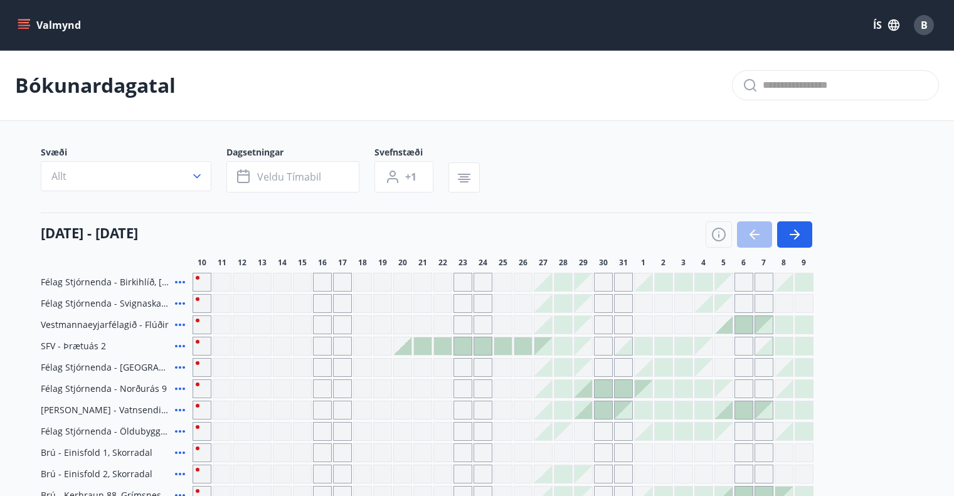
scroll to position [396, 0]
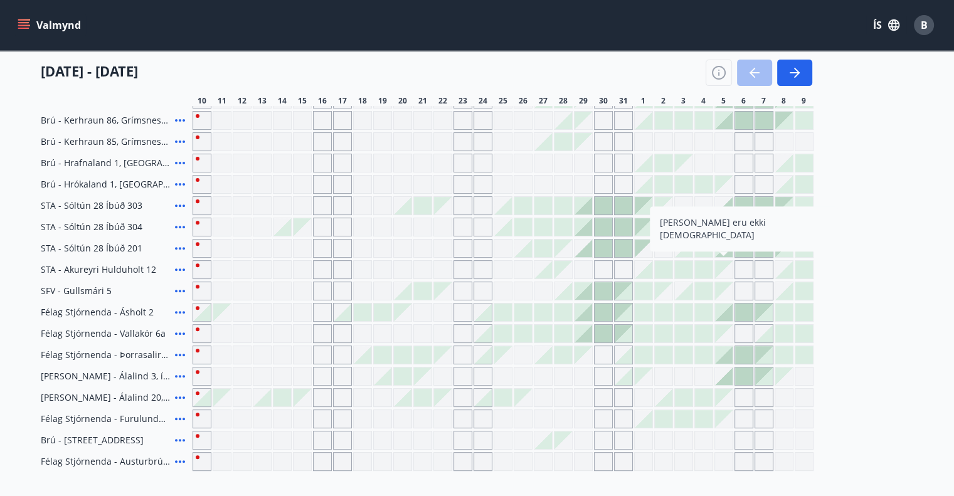
click at [757, 68] on div at bounding box center [759, 73] width 107 height 26
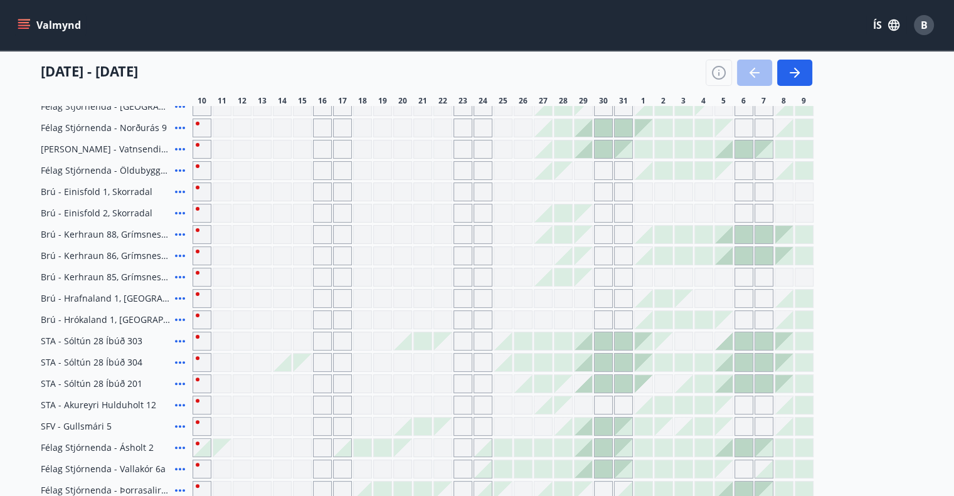
scroll to position [257, 0]
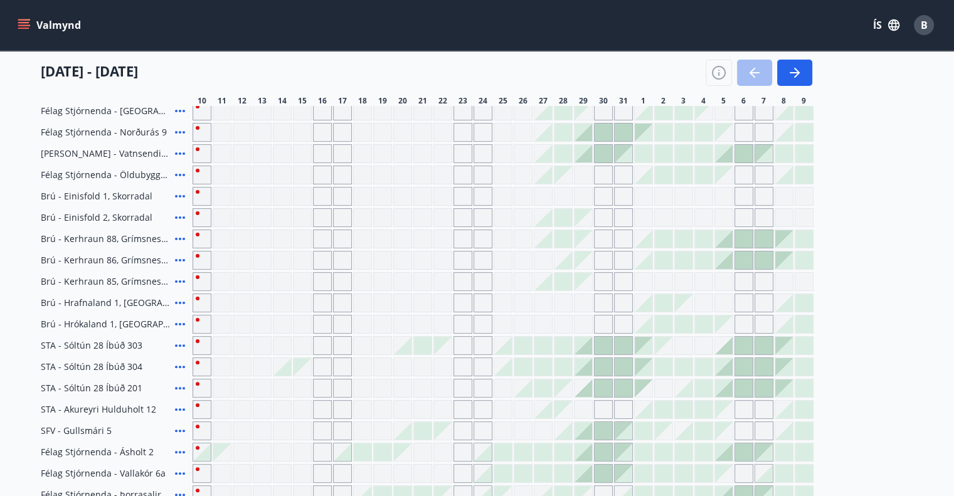
click at [44, 25] on button "Valmynd" at bounding box center [50, 25] width 71 height 23
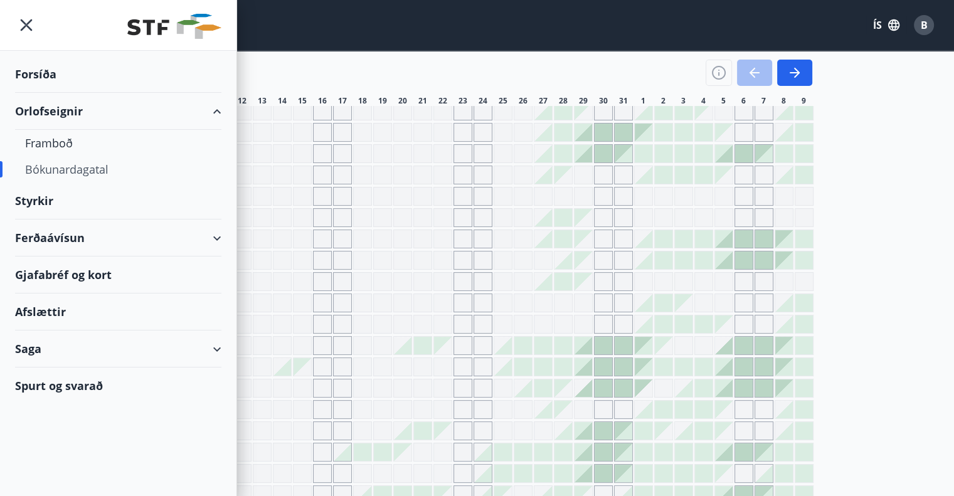
click at [42, 235] on div "Ferðaávísun" at bounding box center [118, 238] width 206 height 37
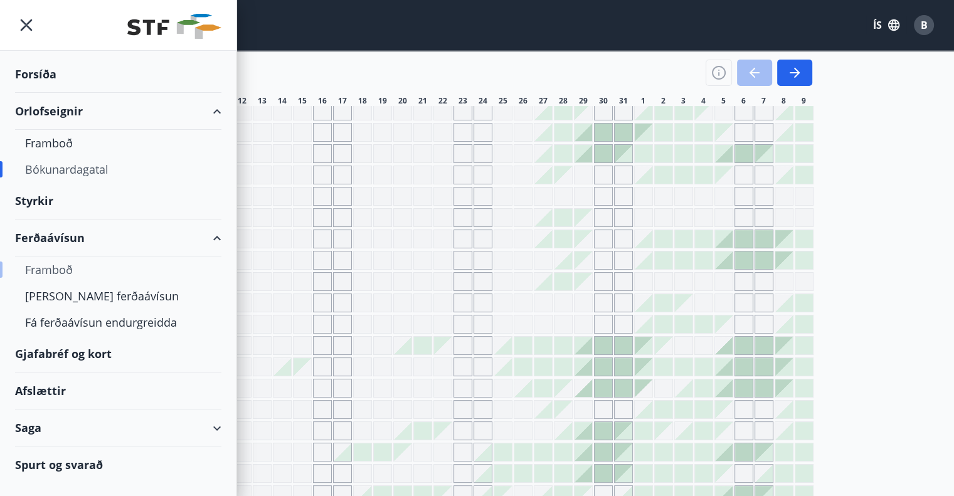
click at [47, 264] on div "Framboð" at bounding box center [118, 270] width 186 height 26
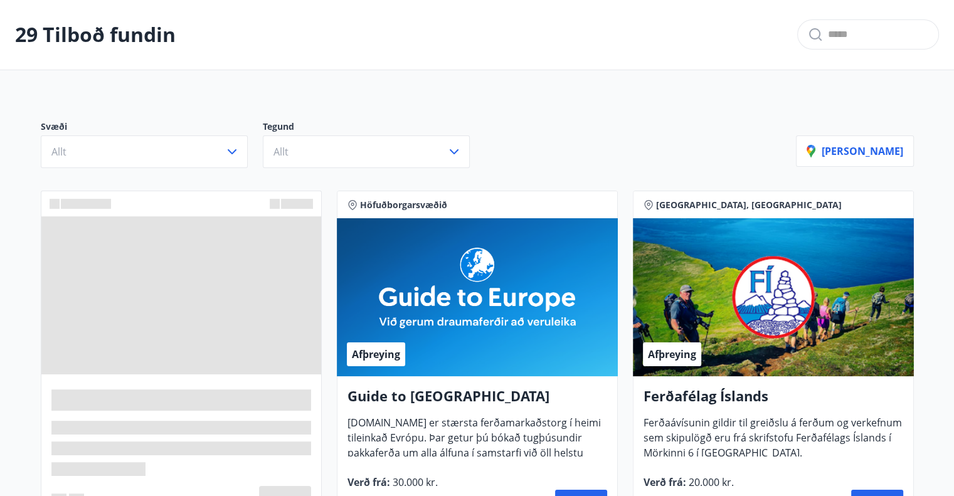
scroll to position [77, 0]
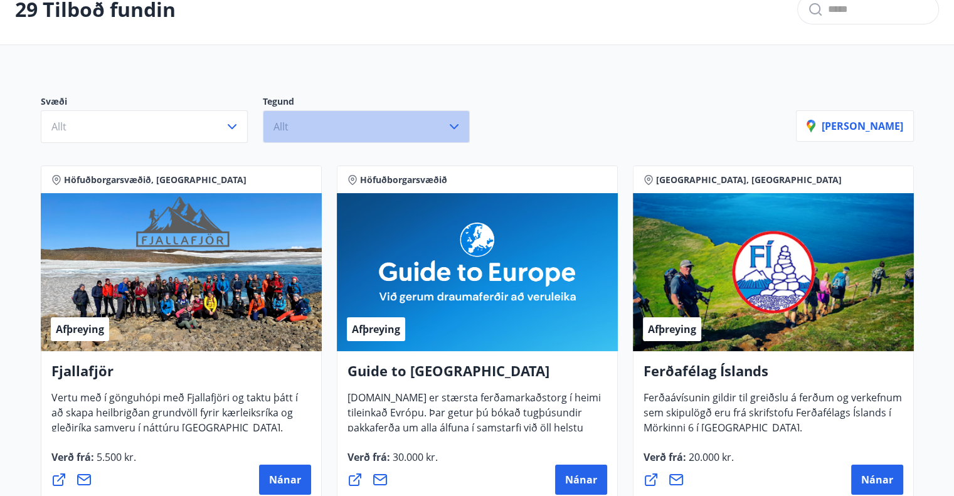
click at [269, 126] on button "Allt" at bounding box center [366, 126] width 207 height 33
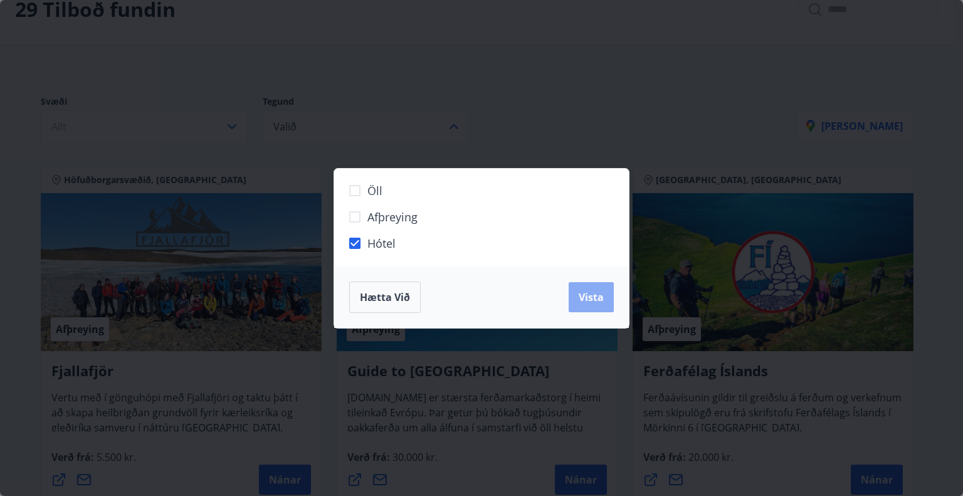
click at [585, 297] on span "Vista" at bounding box center [591, 297] width 25 height 14
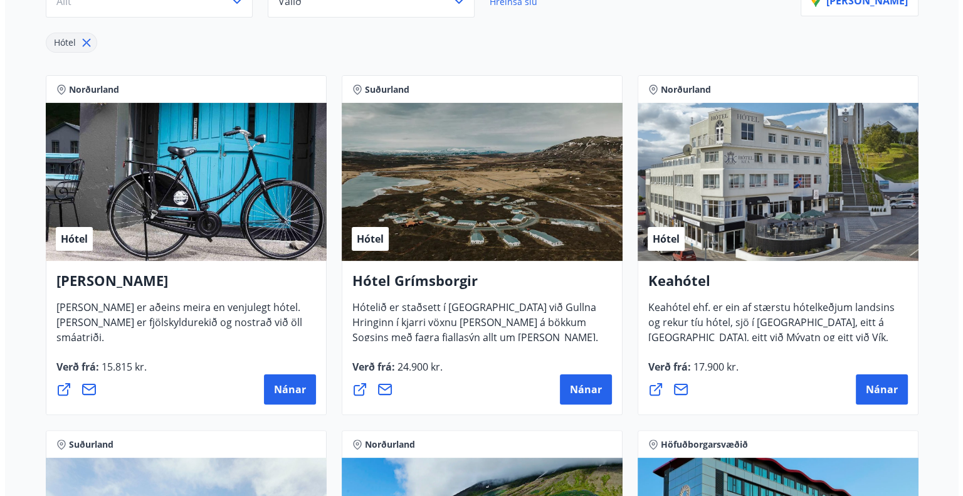
scroll to position [227, 0]
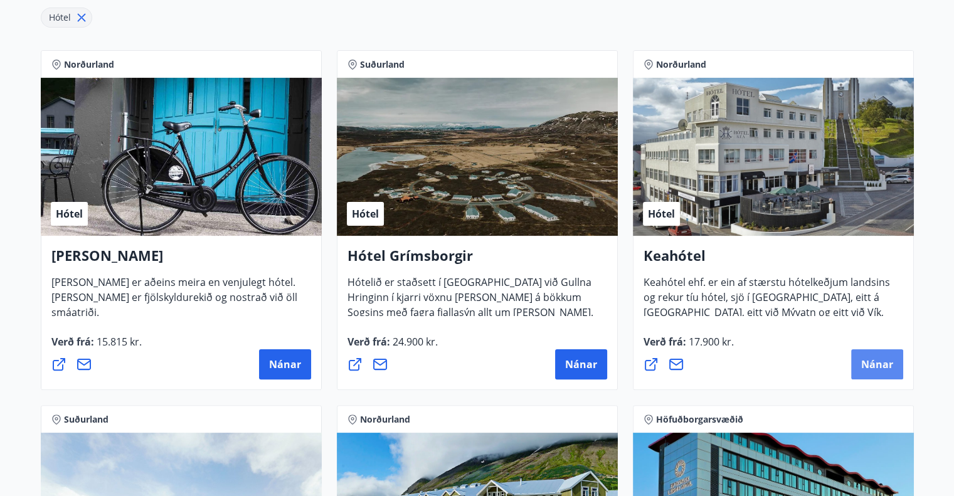
click at [886, 371] on button "Nánar" at bounding box center [877, 364] width 52 height 30
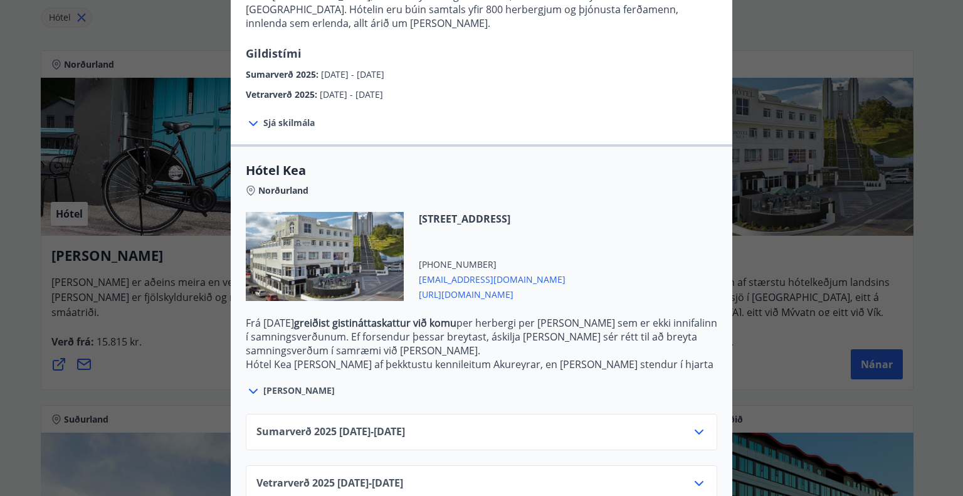
scroll to position [204, 0]
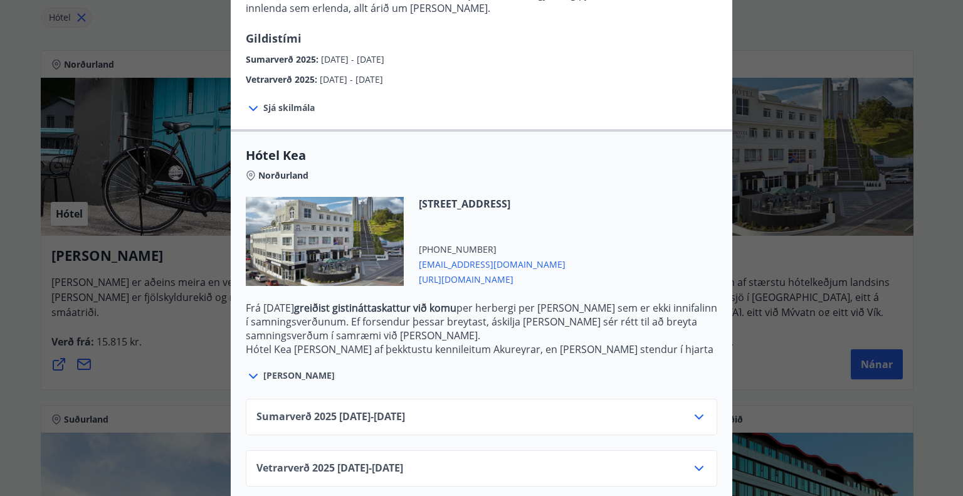
click at [701, 410] on icon at bounding box center [699, 417] width 15 height 15
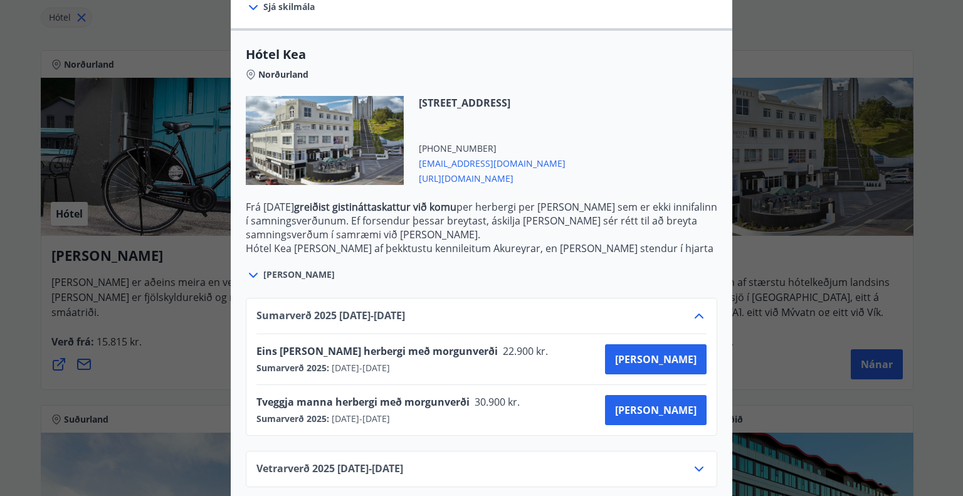
scroll to position [306, 0]
click at [496, 395] on span "30.900 kr." at bounding box center [496, 402] width 53 height 14
click at [470, 395] on span "30.900 kr." at bounding box center [496, 402] width 53 height 14
click at [477, 395] on span "30.900 kr." at bounding box center [496, 402] width 53 height 14
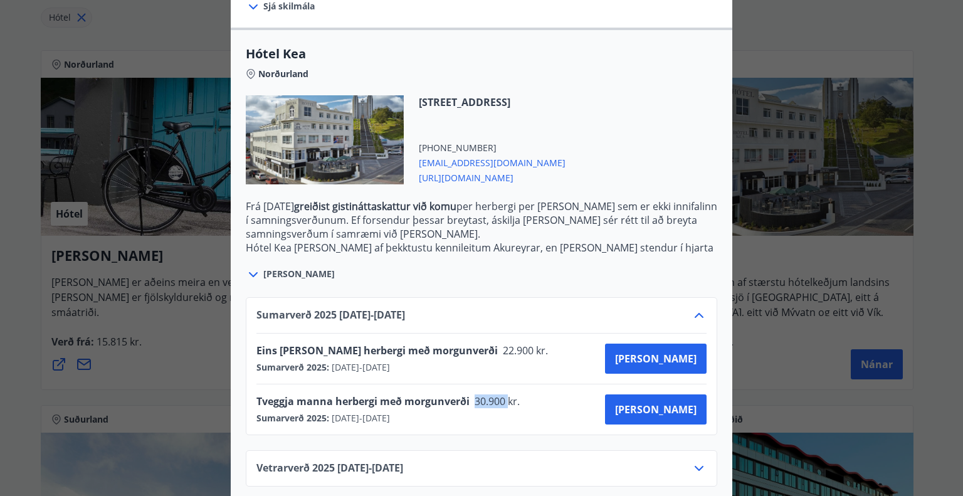
click at [477, 395] on span "30.900 kr." at bounding box center [496, 402] width 53 height 14
click at [452, 395] on span "Tveggja manna herbergi með morgunverði" at bounding box center [363, 402] width 213 height 14
click at [696, 461] on icon at bounding box center [699, 468] width 15 height 15
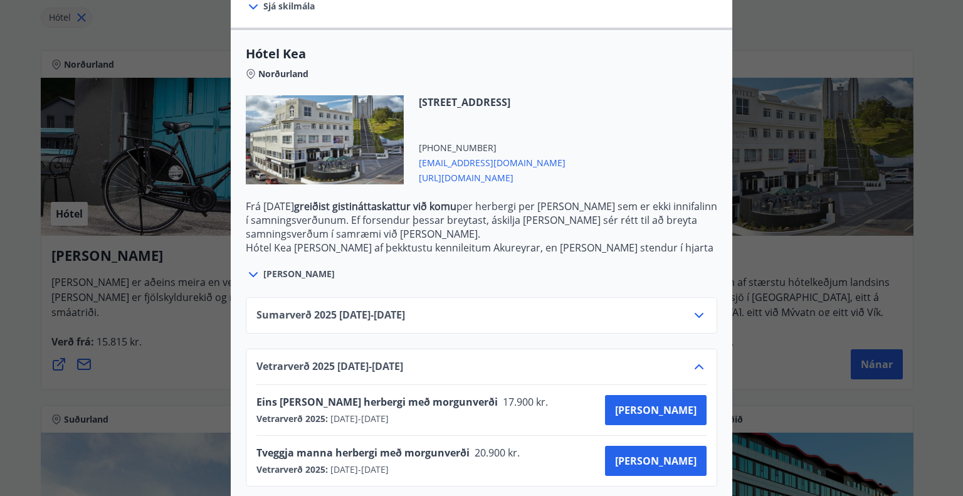
click at [700, 359] on icon at bounding box center [699, 366] width 15 height 15
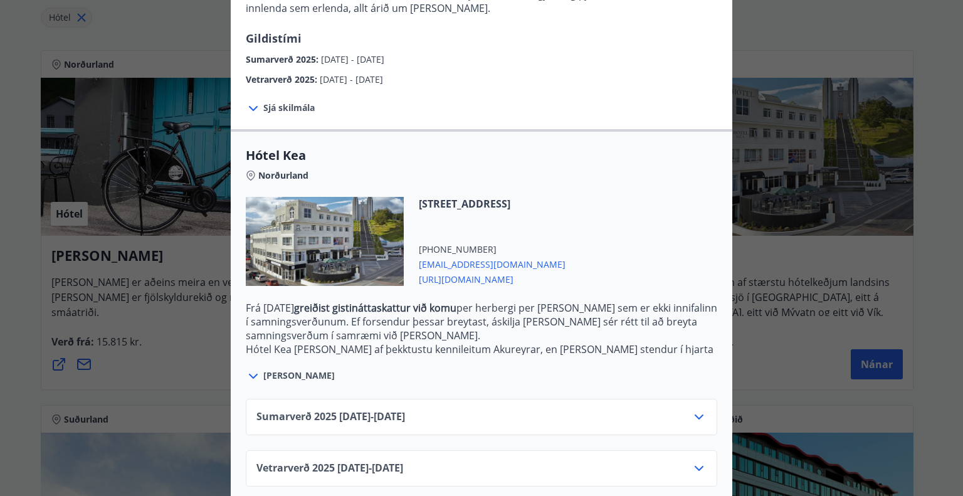
click at [691, 399] on div "Sumarverð [PHONE_NUMBER][DATE] - [DATE]" at bounding box center [482, 417] width 472 height 36
click at [694, 410] on icon at bounding box center [699, 417] width 15 height 15
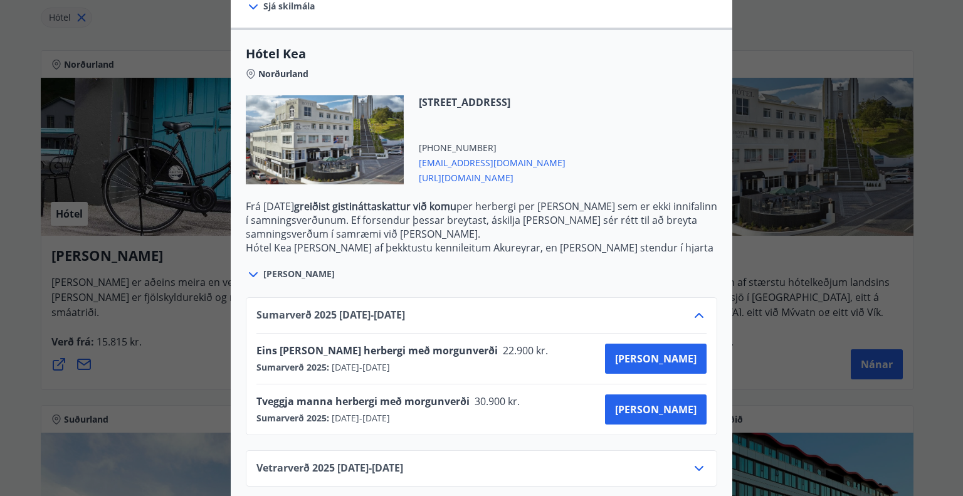
click at [406, 395] on span "Tveggja manna herbergi með morgunverði" at bounding box center [363, 402] width 213 height 14
click at [437, 395] on span "Tveggja manna herbergi með morgunverði" at bounding box center [363, 402] width 213 height 14
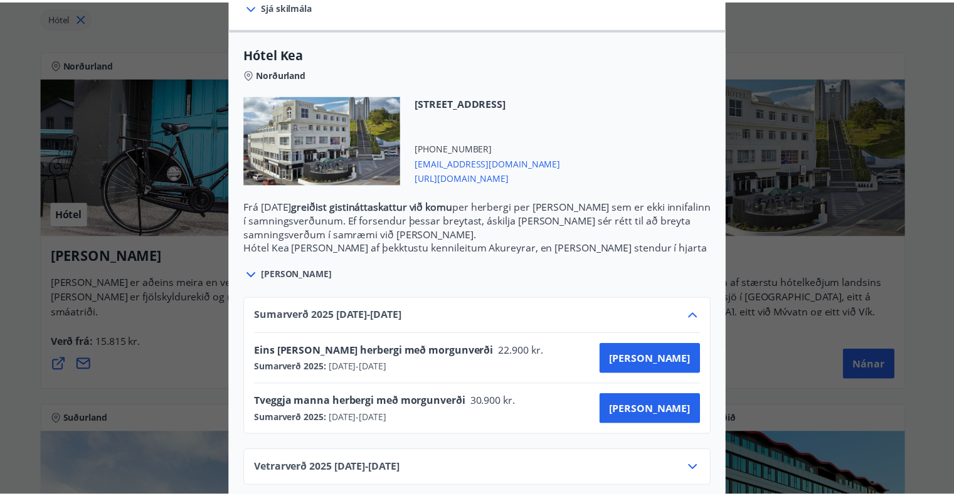
scroll to position [0, 0]
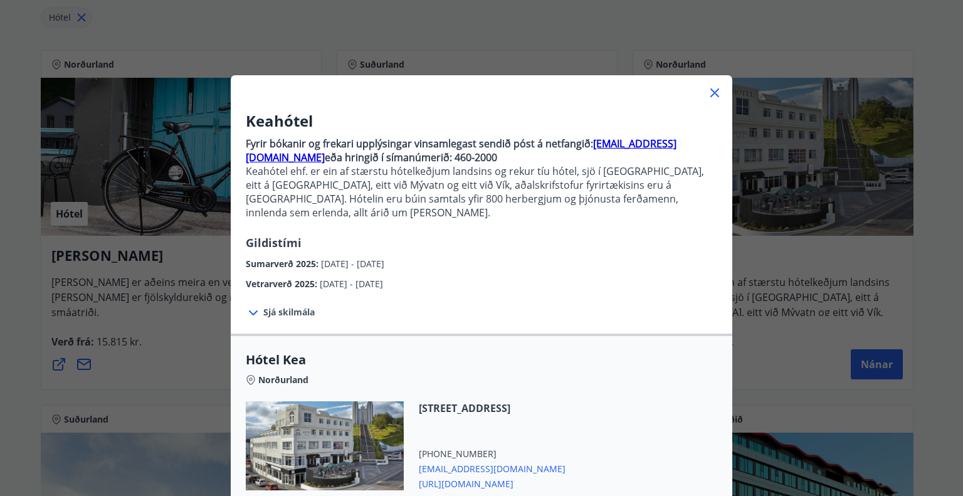
click at [793, 302] on div "Keahótel Fyrir bókanir og frekari upplýsingar vinsamlegast sendið póst á netfan…" at bounding box center [481, 248] width 963 height 496
click at [711, 91] on icon at bounding box center [715, 92] width 9 height 9
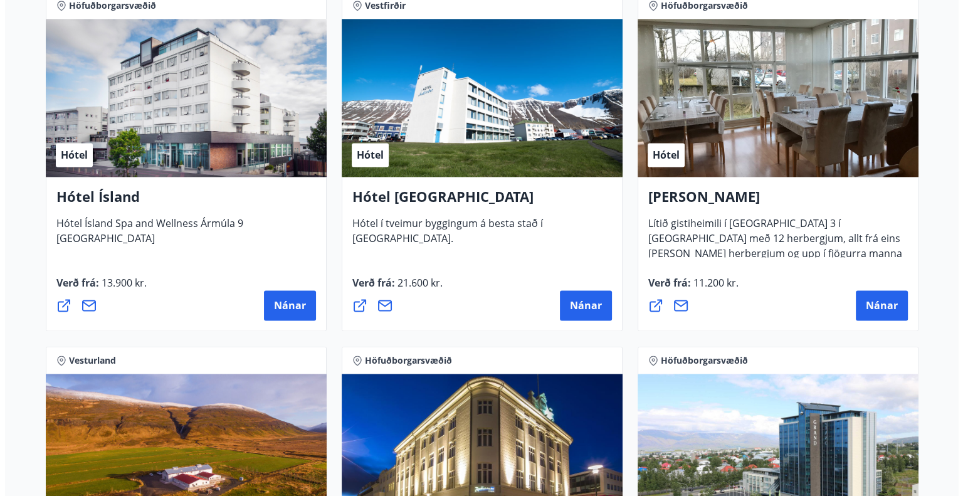
scroll to position [1681, 0]
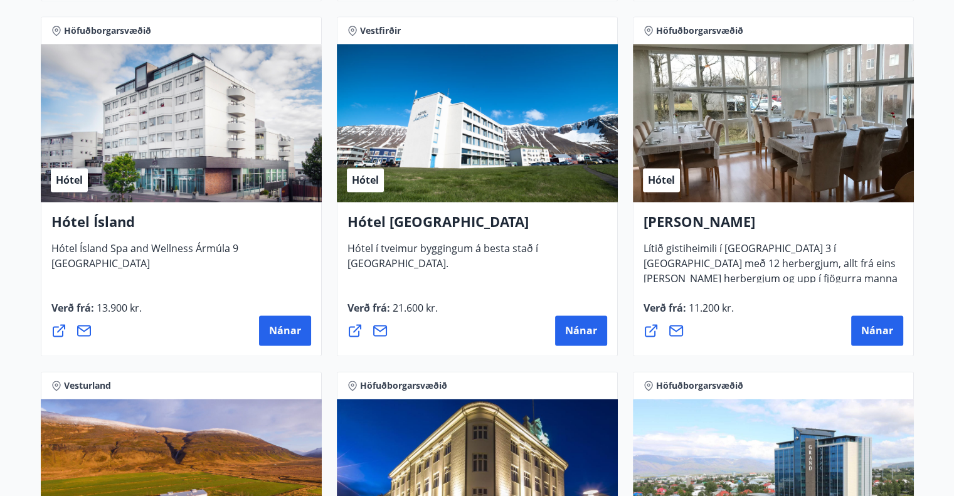
click at [401, 307] on span "21.600 kr." at bounding box center [414, 308] width 48 height 14
drag, startPoint x: 401, startPoint y: 307, endPoint x: 419, endPoint y: 304, distance: 17.7
click at [419, 304] on span "21.600 kr." at bounding box center [414, 308] width 48 height 14
click at [565, 327] on button "Nánar" at bounding box center [581, 330] width 52 height 30
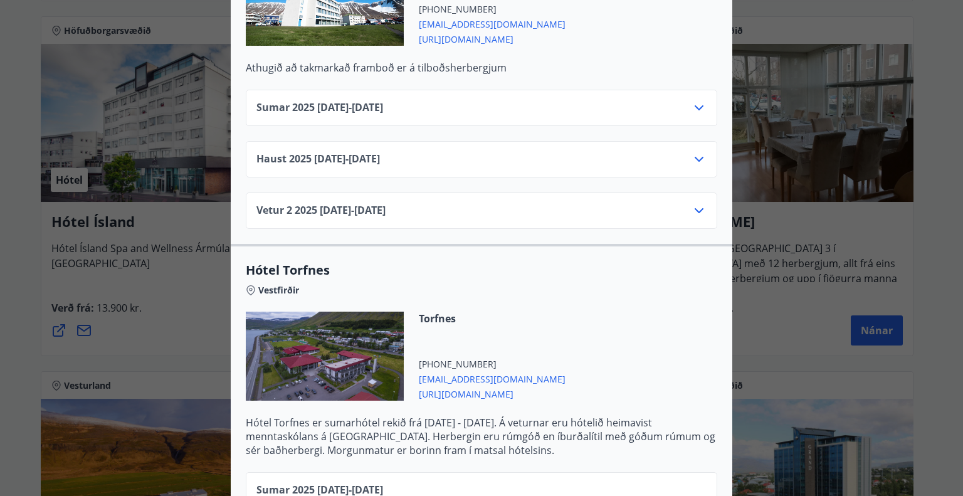
scroll to position [452, 0]
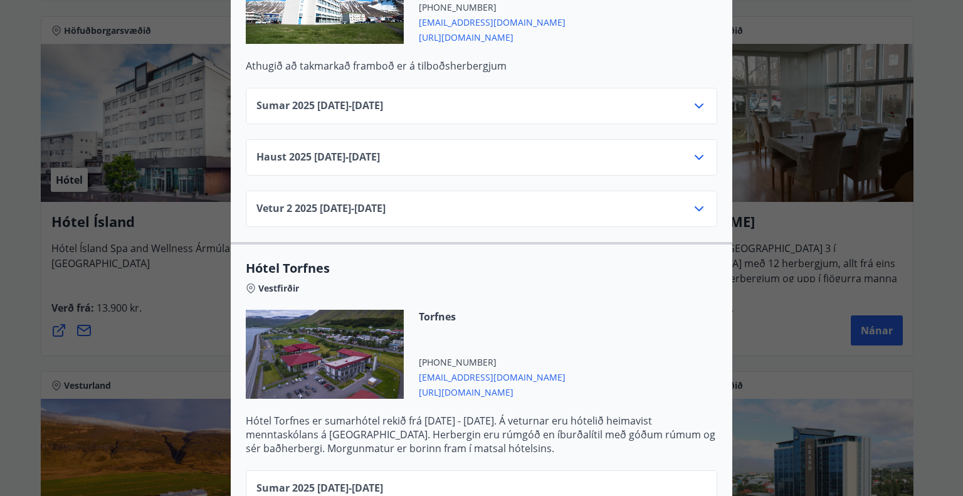
click at [692, 98] on icon at bounding box center [699, 105] width 15 height 15
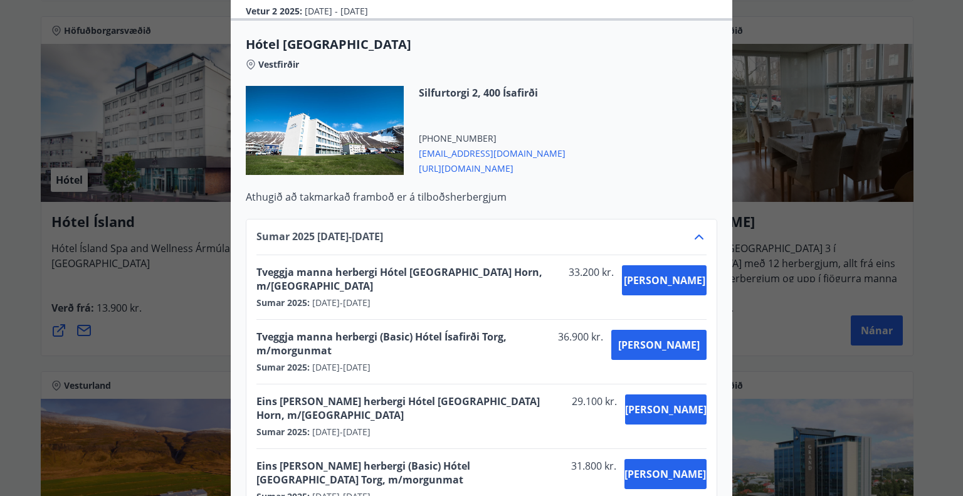
scroll to position [301, 0]
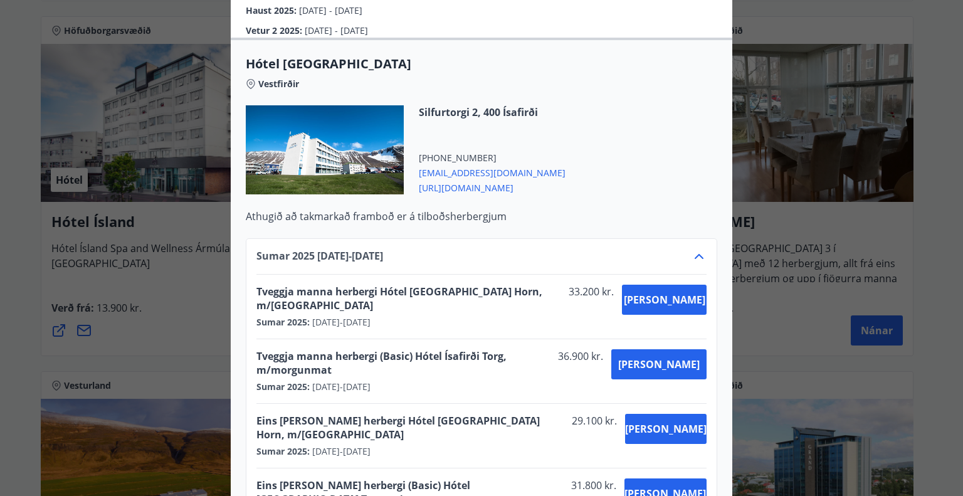
click at [585, 285] on span "33.200 kr." at bounding box center [590, 299] width 53 height 28
click at [559, 285] on span "Tveggja manna herbergi Hótel [GEOGRAPHIC_DATA] Horn, m/[GEOGRAPHIC_DATA]" at bounding box center [410, 299] width 307 height 28
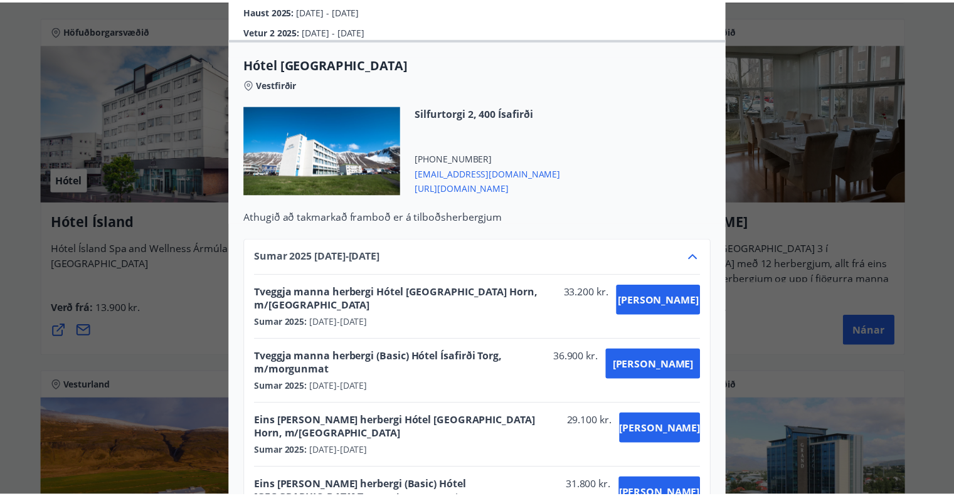
scroll to position [0, 0]
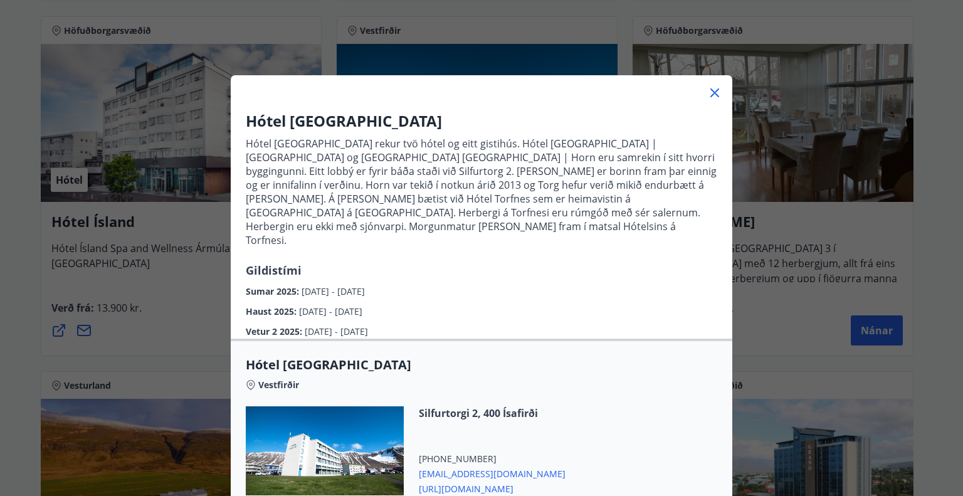
click at [797, 236] on div "Hótel [GEOGRAPHIC_DATA] Hótel [GEOGRAPHIC_DATA] rekur tvö hótel og eitt gistihú…" at bounding box center [481, 248] width 963 height 496
click at [714, 92] on icon at bounding box center [715, 93] width 2 height 2
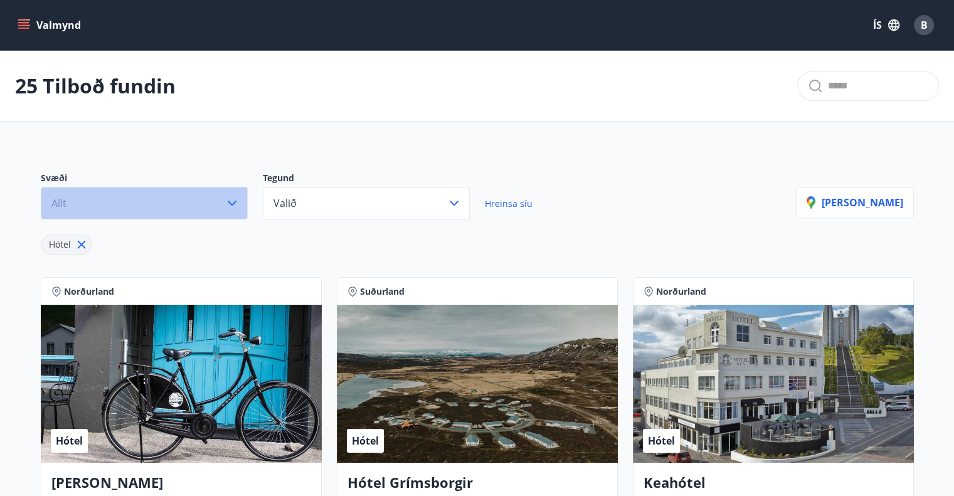
click at [186, 204] on button "Allt" at bounding box center [144, 203] width 207 height 33
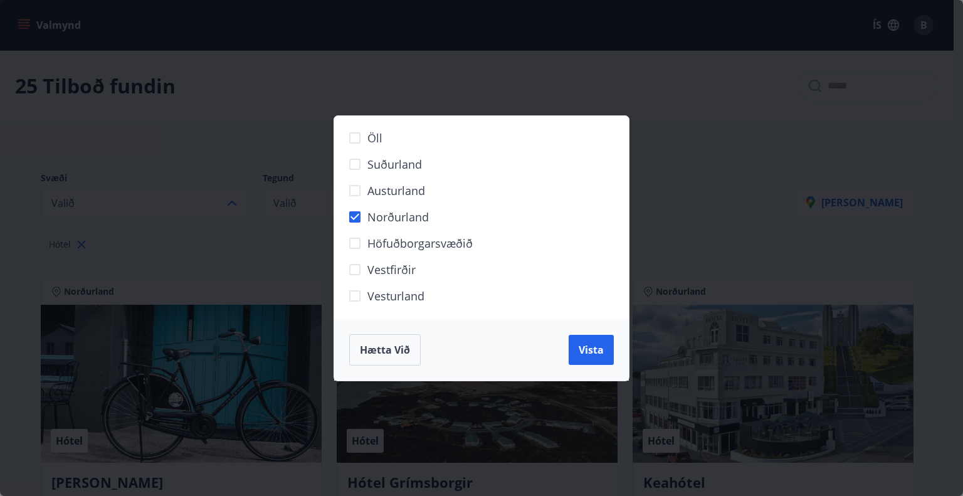
click at [586, 333] on div "Hætta við Vista" at bounding box center [481, 349] width 295 height 61
click at [588, 345] on span "Vista" at bounding box center [591, 350] width 25 height 14
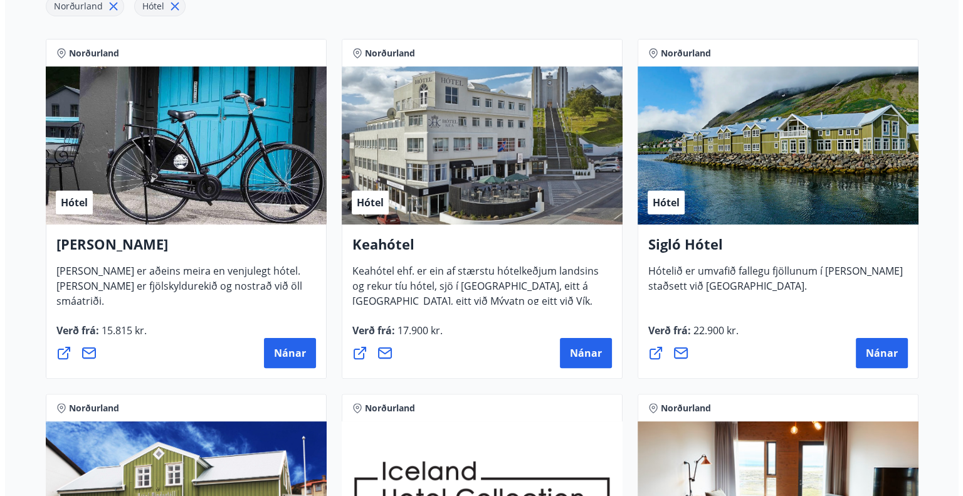
scroll to position [241, 0]
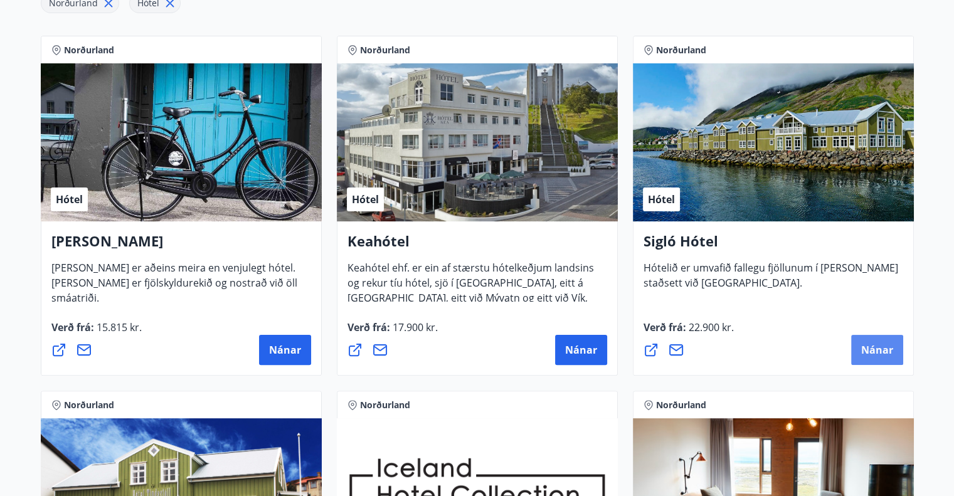
click at [876, 348] on span "Nánar" at bounding box center [877, 350] width 32 height 14
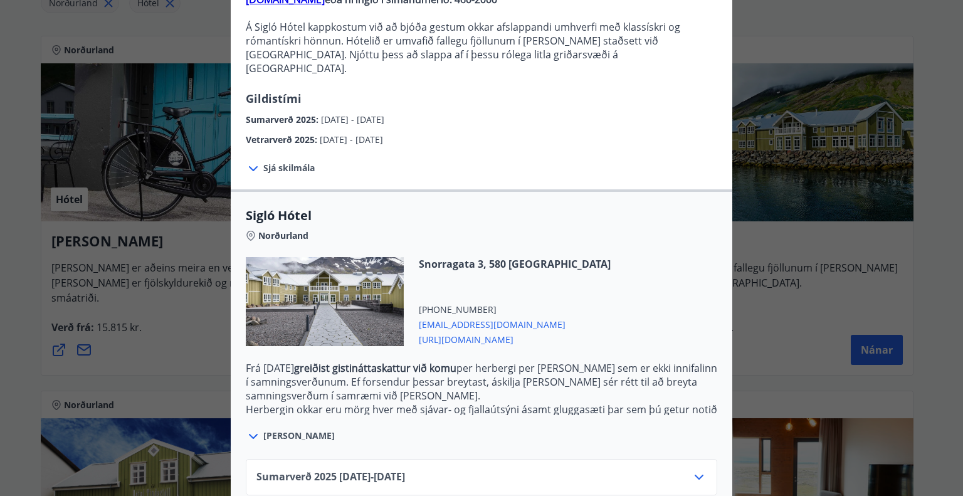
scroll to position [176, 0]
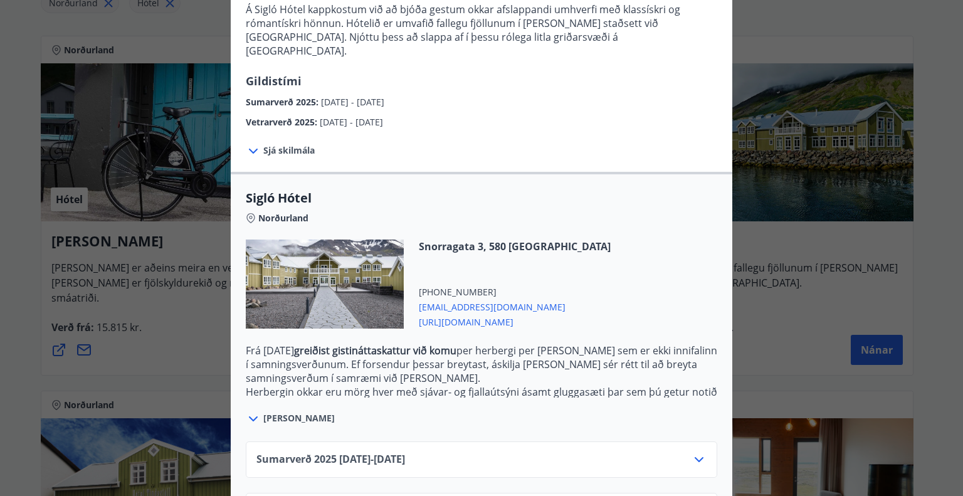
click at [302, 153] on div "Sjá skilmála Samningsverð eru háð [DEMOGRAPHIC_DATA] og áskilja [PERSON_NAME] s…" at bounding box center [482, 150] width 502 height 43
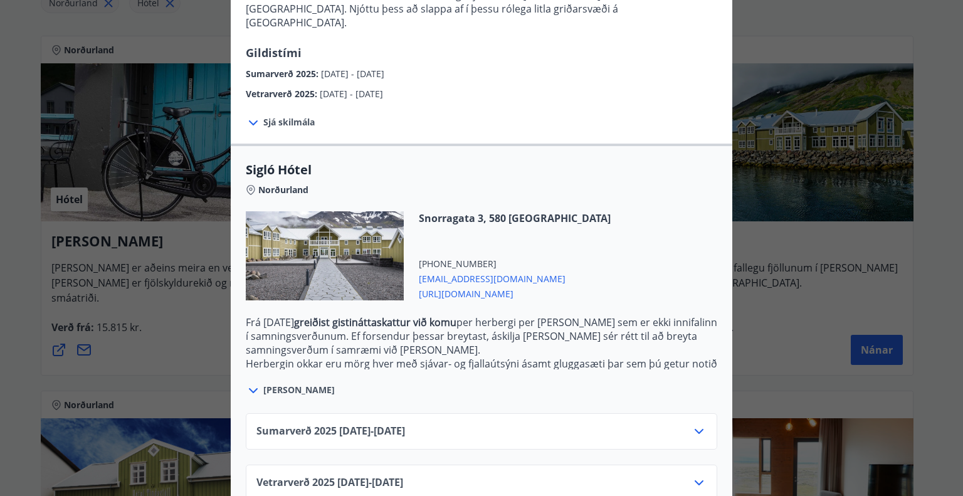
scroll to position [218, 0]
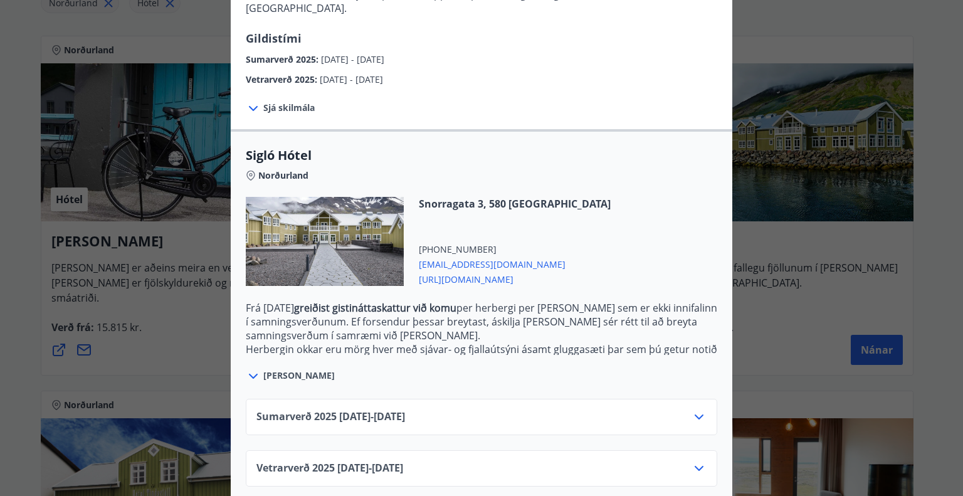
click at [463, 410] on div "Sumarverð [PHONE_NUMBER][DATE] - [DATE]" at bounding box center [482, 422] width 450 height 25
click at [692, 410] on icon at bounding box center [699, 417] width 15 height 15
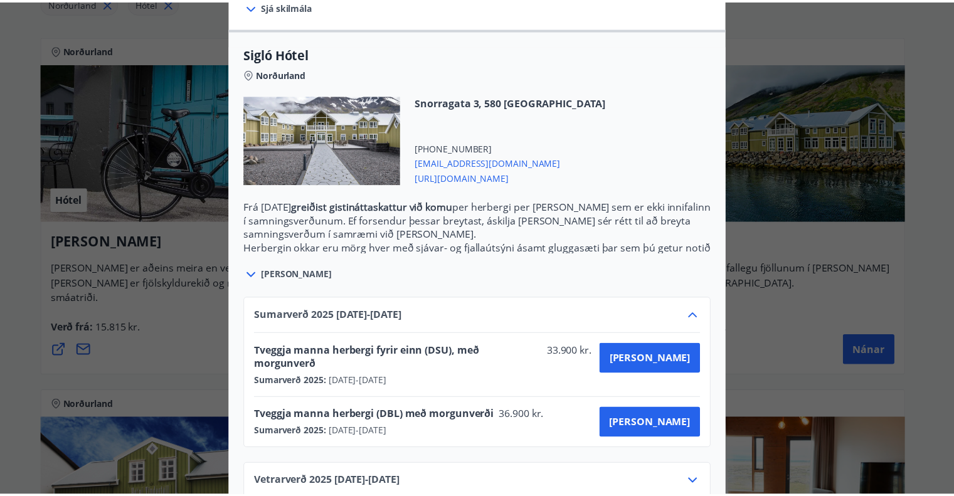
scroll to position [0, 0]
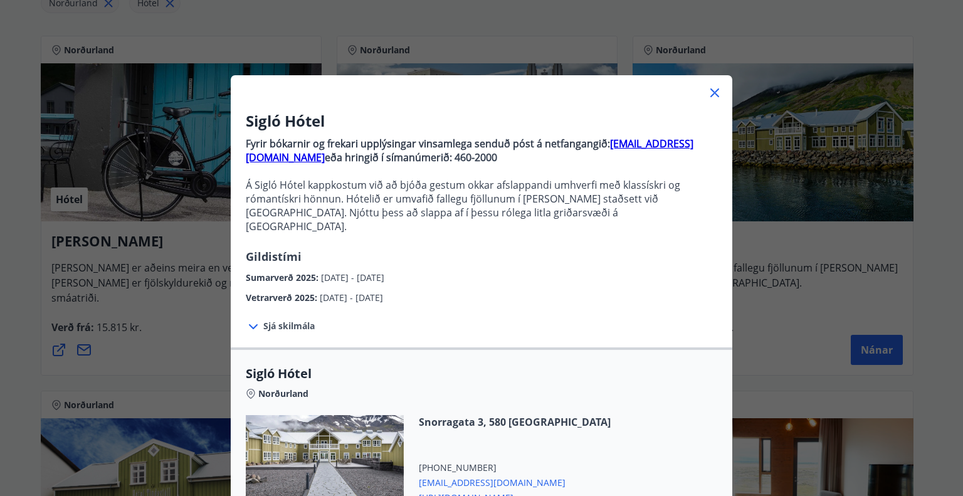
click at [844, 289] on div "Sigló Hótel Fyrir bókarnir og frekari upplýsingar vinsamlega senduð póst á netf…" at bounding box center [481, 248] width 963 height 496
click at [713, 98] on icon at bounding box center [715, 92] width 15 height 15
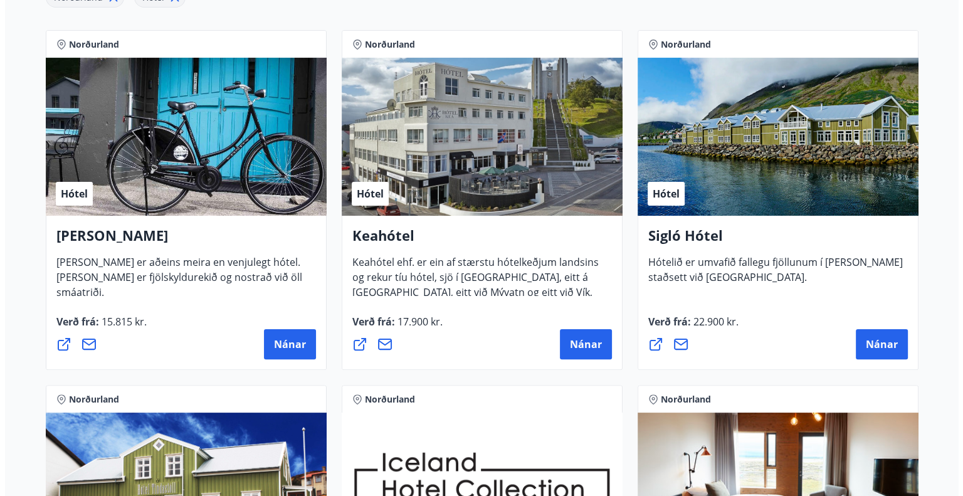
scroll to position [241, 0]
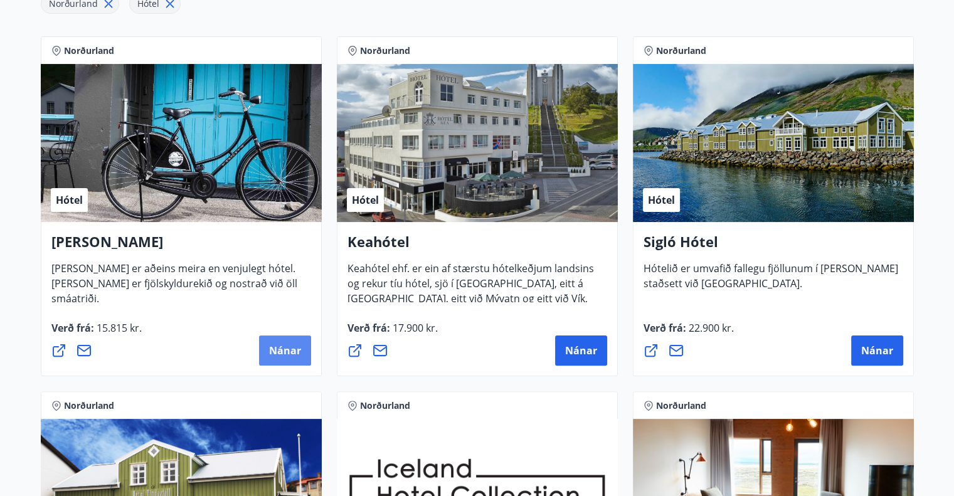
click at [305, 351] on button "Nánar" at bounding box center [285, 351] width 52 height 30
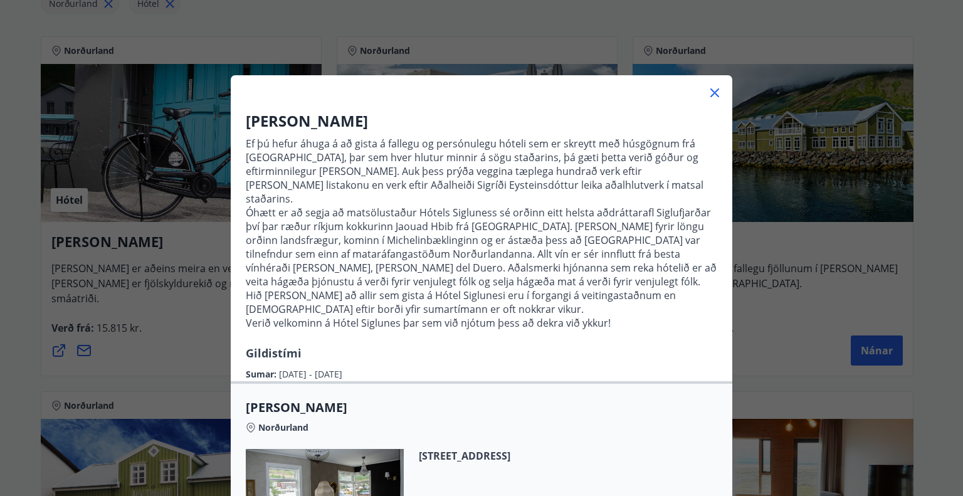
drag, startPoint x: 511, startPoint y: 107, endPoint x: 536, endPoint y: 167, distance: 65.5
click at [536, 167] on p "Ef þú hefur áhuga á að gista á fallegu og persónulegu hóteli sem er skreytt með…" at bounding box center [482, 171] width 472 height 69
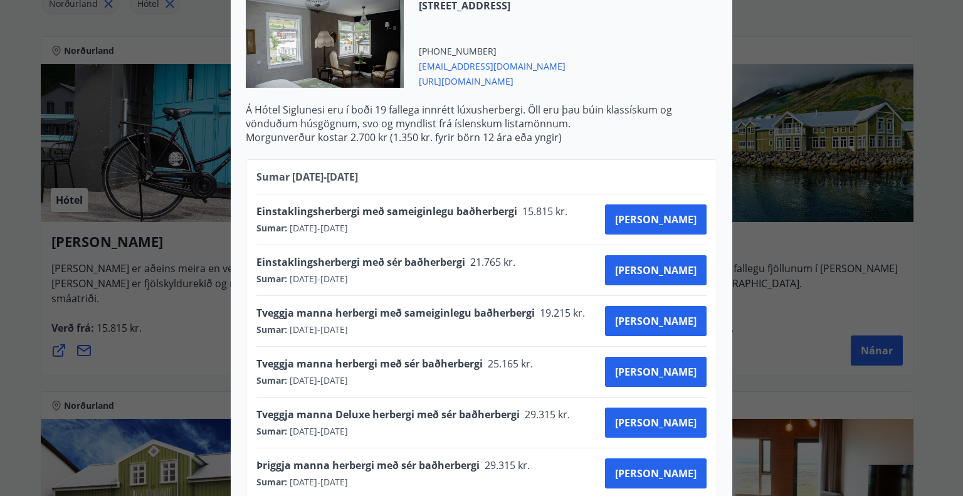
scroll to position [452, 0]
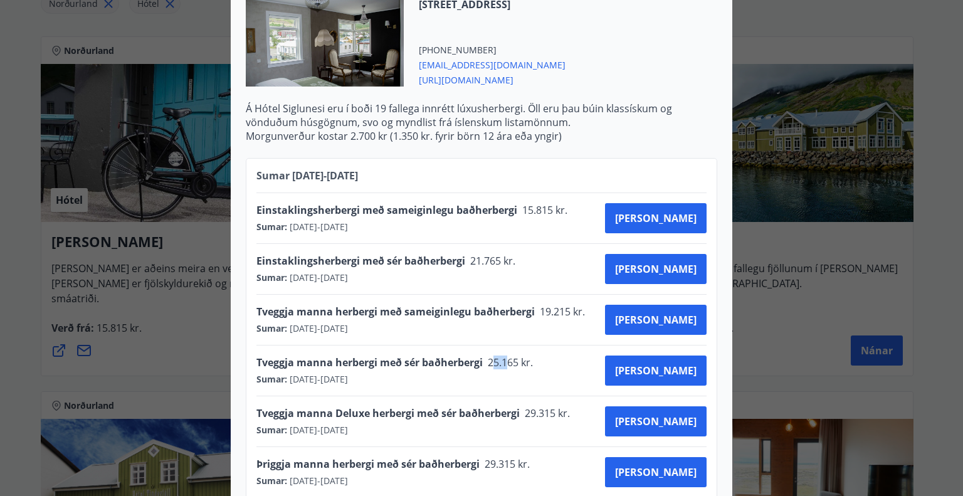
drag, startPoint x: 489, startPoint y: 333, endPoint x: 508, endPoint y: 333, distance: 18.8
click at [508, 356] on span "25.165 kr." at bounding box center [509, 363] width 53 height 14
click at [518, 356] on span "25.165 kr." at bounding box center [509, 363] width 53 height 14
drag, startPoint x: 479, startPoint y: 51, endPoint x: 465, endPoint y: 53, distance: 13.9
drag, startPoint x: 465, startPoint y: 53, endPoint x: 432, endPoint y: 96, distance: 54.6
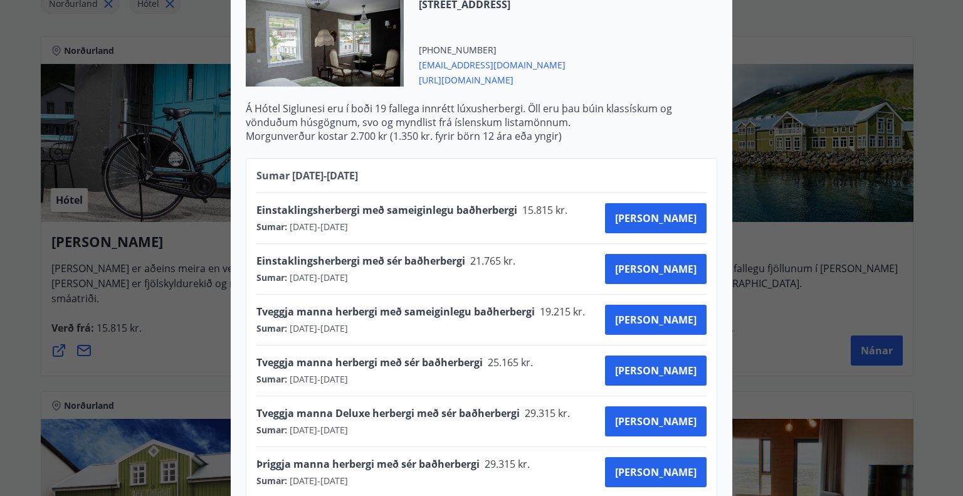
click at [432, 102] on p "Á Hótel Siglunesi eru í boði 19 fallega innrétt lúxusherbergi. Öll eru þau búin…" at bounding box center [482, 116] width 472 height 28
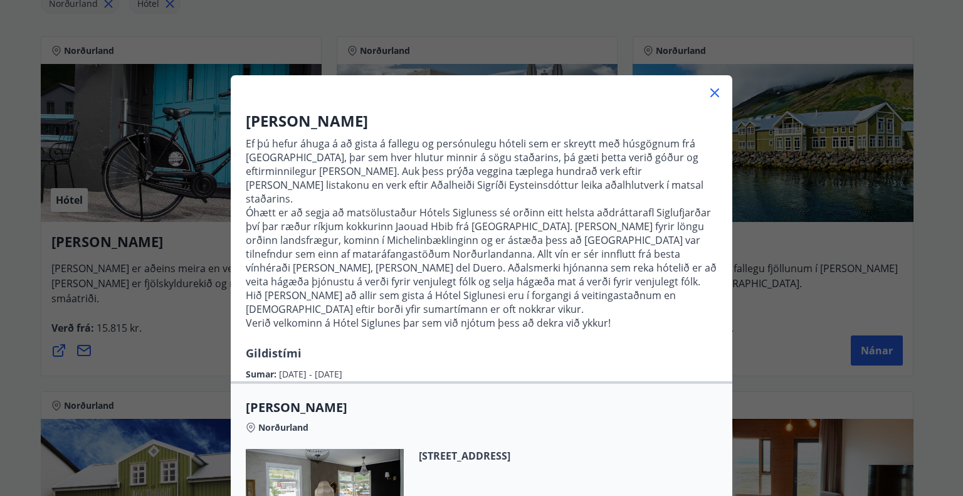
click at [894, 190] on div "Hótel Siglunes Ef þú hefur áhuga á að gista á fallegu og persónulegu hóteli sem…" at bounding box center [481, 248] width 963 height 496
click at [711, 99] on icon at bounding box center [715, 92] width 15 height 15
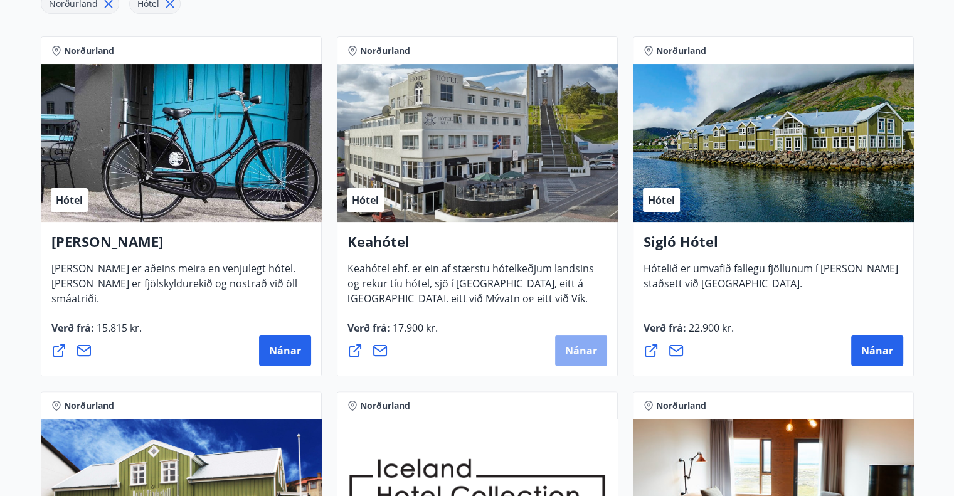
click at [575, 356] on span "Nánar" at bounding box center [581, 351] width 32 height 14
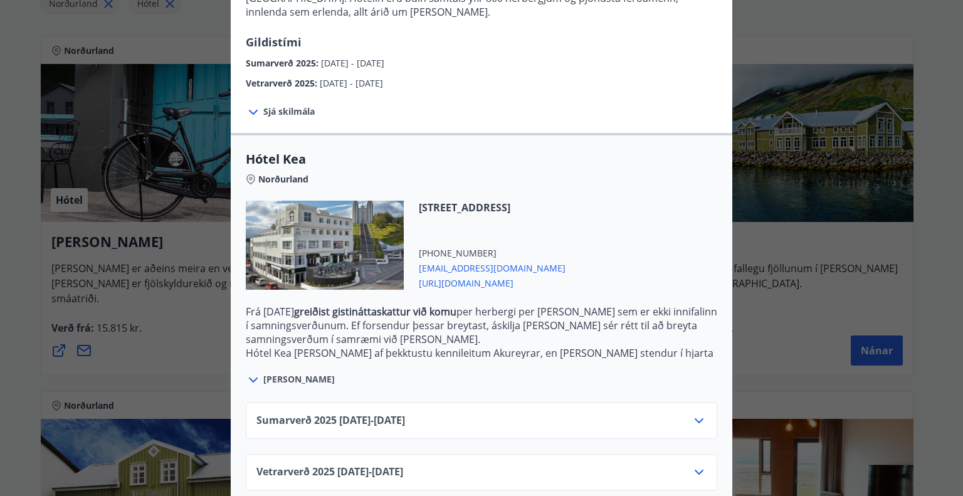
scroll to position [204, 0]
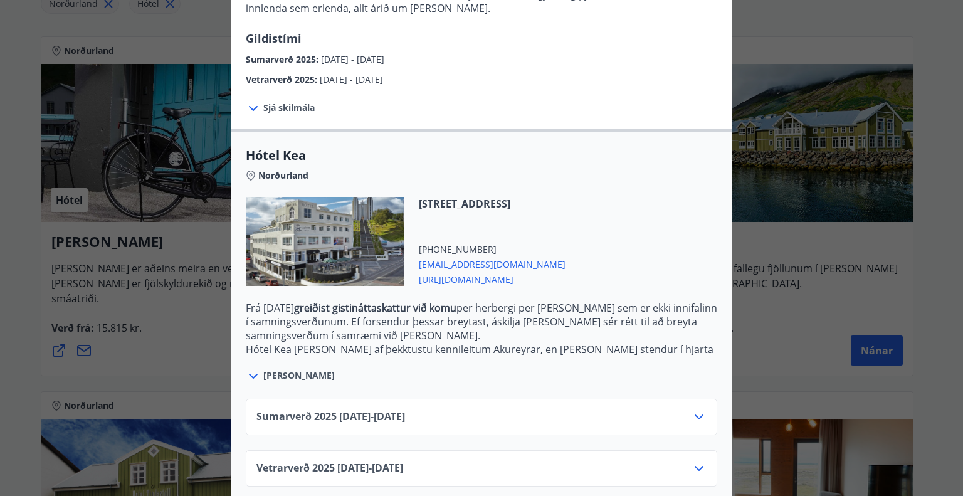
click at [487, 410] on div "Sumarverð [PHONE_NUMBER][DATE] - [DATE]" at bounding box center [482, 422] width 450 height 25
click at [696, 410] on icon at bounding box center [699, 417] width 15 height 15
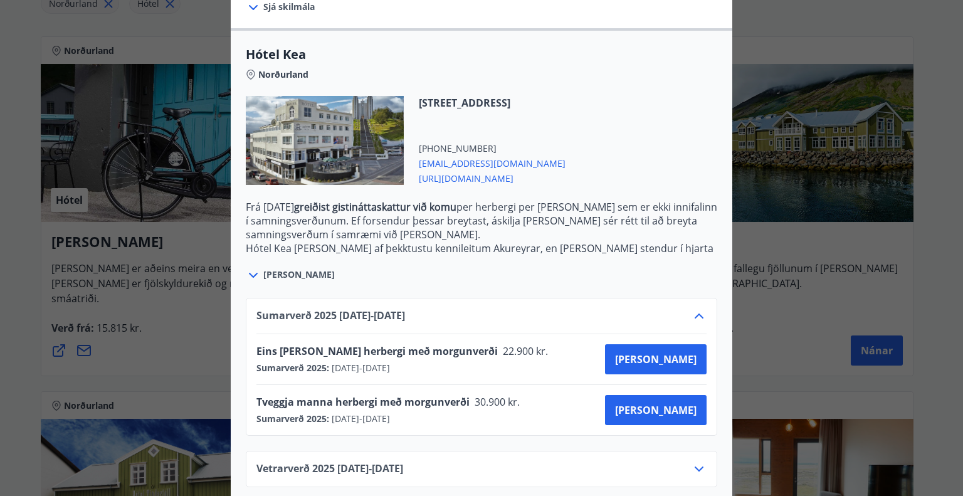
scroll to position [306, 0]
click at [670, 403] on span "[PERSON_NAME]" at bounding box center [656, 410] width 82 height 14
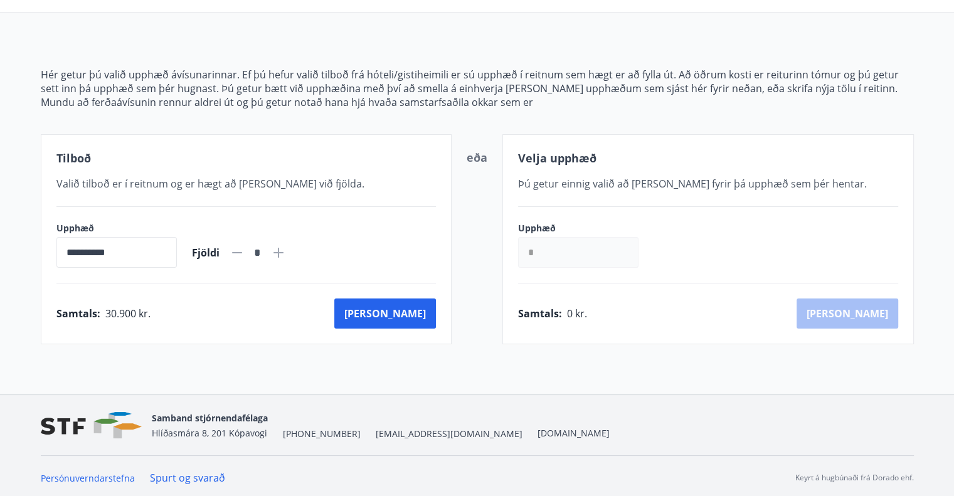
scroll to position [109, 0]
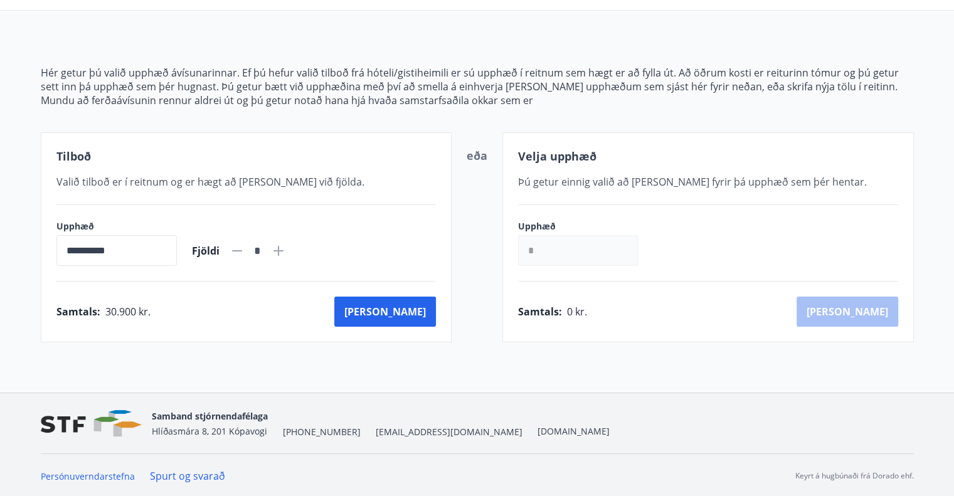
click at [374, 66] on p "Hér getur þú valið upphæð ávísunarinnar. Ef þú hefur valið tilboð frá hóteli/gi…" at bounding box center [477, 80] width 873 height 28
click at [448, 82] on p "Hér getur þú valið upphæð ávísunarinnar. Ef þú hefur valið tilboð frá hóteli/gi…" at bounding box center [477, 80] width 873 height 28
click at [302, 85] on p "Hér getur þú valið upphæð ávísunarinnar. Ef þú hefur valið tilboð frá hóteli/gi…" at bounding box center [477, 80] width 873 height 28
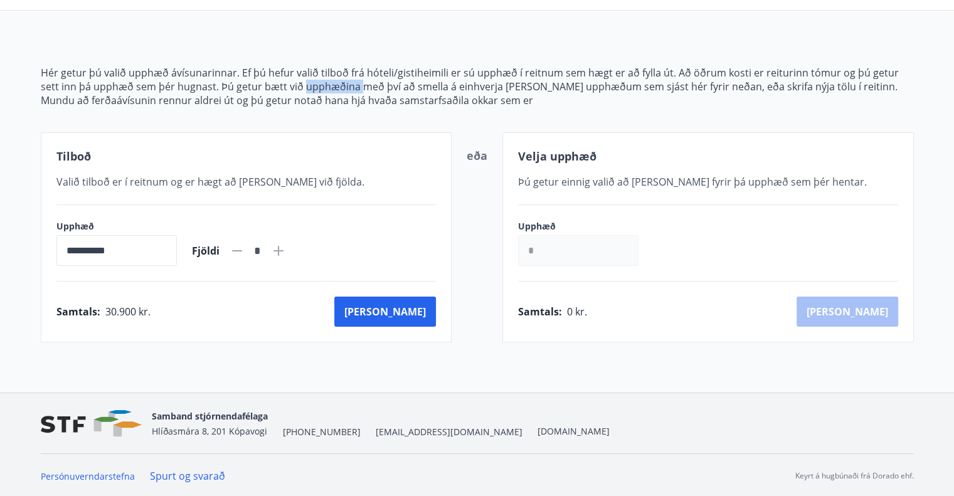
click at [302, 85] on p "Hér getur þú valið upphæð ávísunarinnar. Ef þú hefur valið tilboð frá hóteli/gi…" at bounding box center [477, 80] width 873 height 28
click at [348, 94] on p "Mundu að ferðaávísunin rennur aldrei út og þú getur notað hana hjá hvaða samsta…" at bounding box center [477, 100] width 873 height 14
click at [196, 99] on p "Mundu að ferðaávísunin rennur aldrei út og þú getur notað hana hjá hvaða samsta…" at bounding box center [477, 100] width 873 height 14
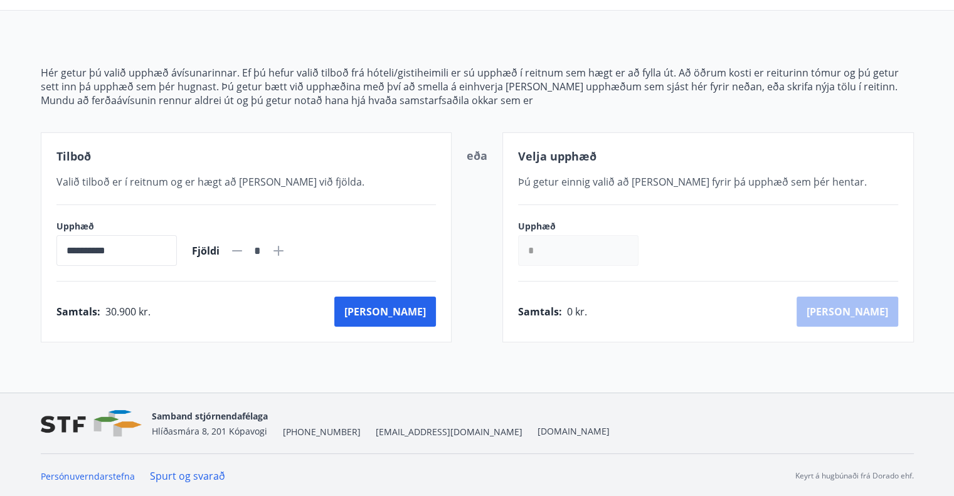
click at [272, 102] on p "Mundu að ferðaávísunin rennur aldrei út og þú getur notað hana hjá hvaða samsta…" at bounding box center [477, 100] width 873 height 14
click at [339, 102] on p "Mundu að ferðaávísunin rennur aldrei út og þú getur notað hana hjá hvaða samsta…" at bounding box center [477, 100] width 873 height 14
click at [401, 94] on p "Mundu að ferðaávísunin rennur aldrei út og þú getur notað hana hjá hvaða samsta…" at bounding box center [477, 100] width 873 height 14
click at [477, 102] on p "Mundu að ferðaávísunin rennur aldrei út og þú getur notað hana hjá hvaða samsta…" at bounding box center [477, 100] width 873 height 14
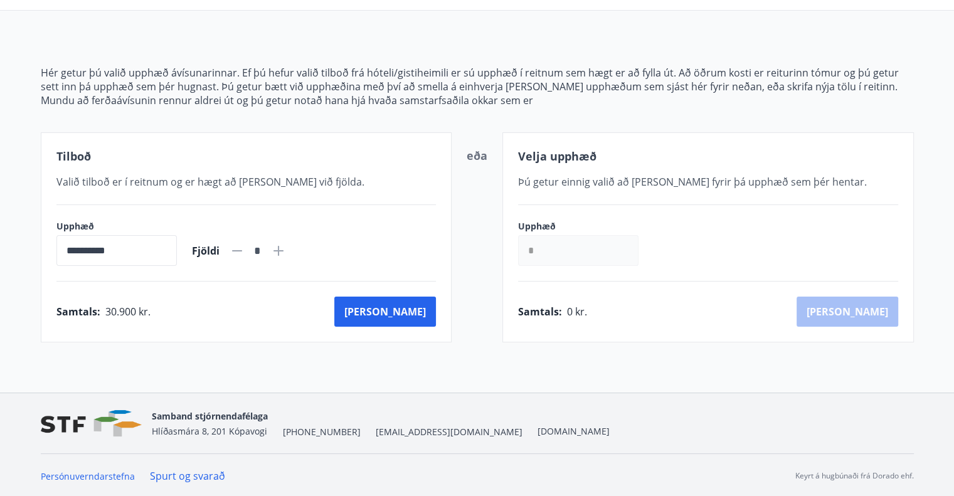
click at [413, 96] on p "Mundu að ferðaávísunin rennur aldrei út og þú getur notað hana hjá hvaða samsta…" at bounding box center [477, 100] width 873 height 14
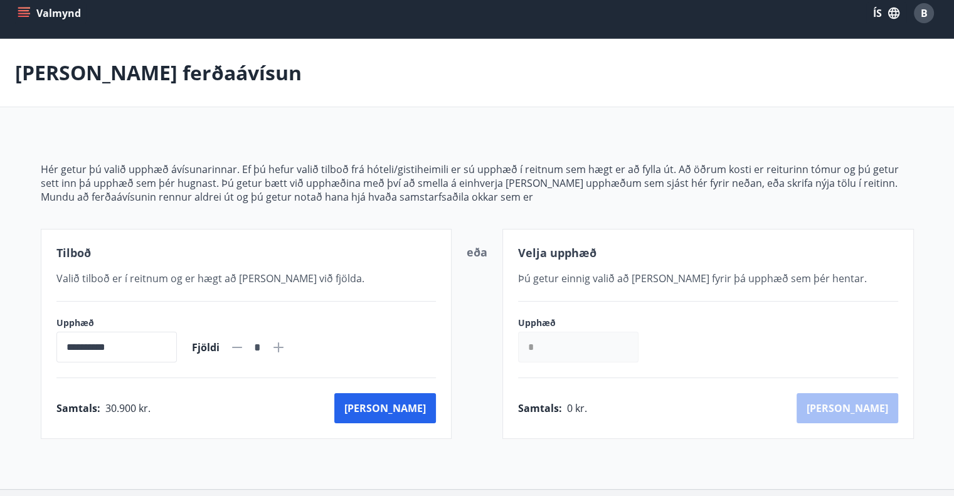
scroll to position [8, 0]
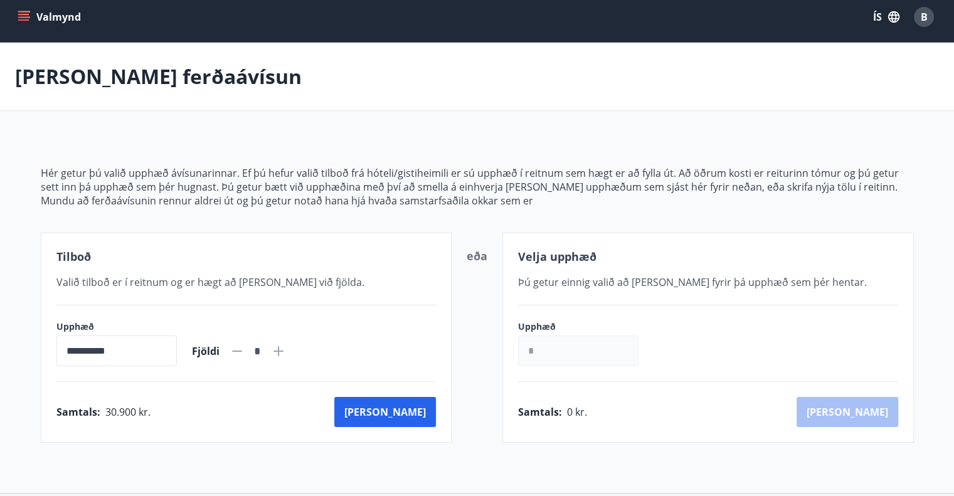
click at [280, 172] on p "Hér getur þú valið upphæð ávísunarinnar. Ef þú hefur valið tilboð frá hóteli/gi…" at bounding box center [477, 180] width 873 height 28
click at [322, 171] on p "Hér getur þú valið upphæð ávísunarinnar. Ef þú hefur valið tilboð frá hóteli/gi…" at bounding box center [477, 180] width 873 height 28
click at [271, 170] on p "Hér getur þú valið upphæð ávísunarinnar. Ef þú hefur valið tilboð frá hóteli/gi…" at bounding box center [477, 180] width 873 height 28
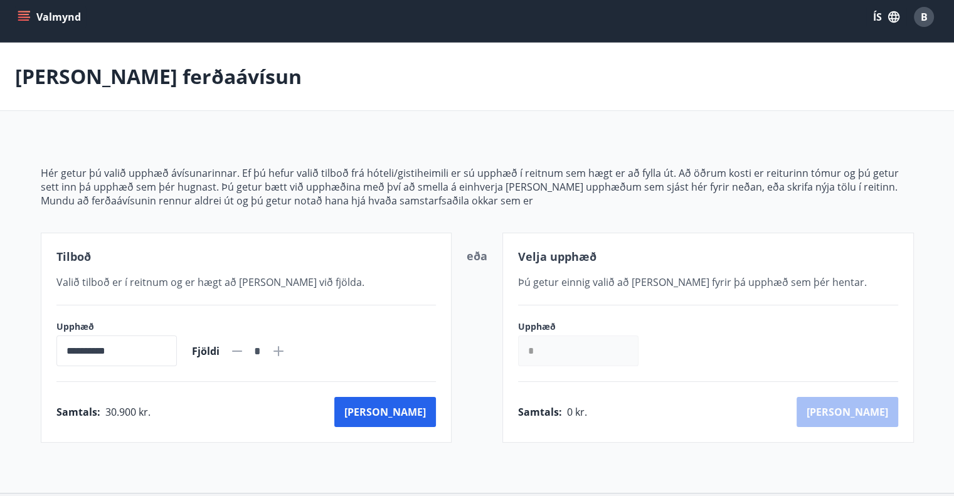
click at [337, 181] on p "Hér getur þú valið upphæð ávísunarinnar. Ef þú hefur valið tilboð frá hóteli/gi…" at bounding box center [477, 180] width 873 height 28
click at [390, 191] on p "Hér getur þú valið upphæð ávísunarinnar. Ef þú hefur valið tilboð frá hóteli/gi…" at bounding box center [477, 180] width 873 height 28
click at [411, 406] on button "[PERSON_NAME]" at bounding box center [385, 412] width 102 height 30
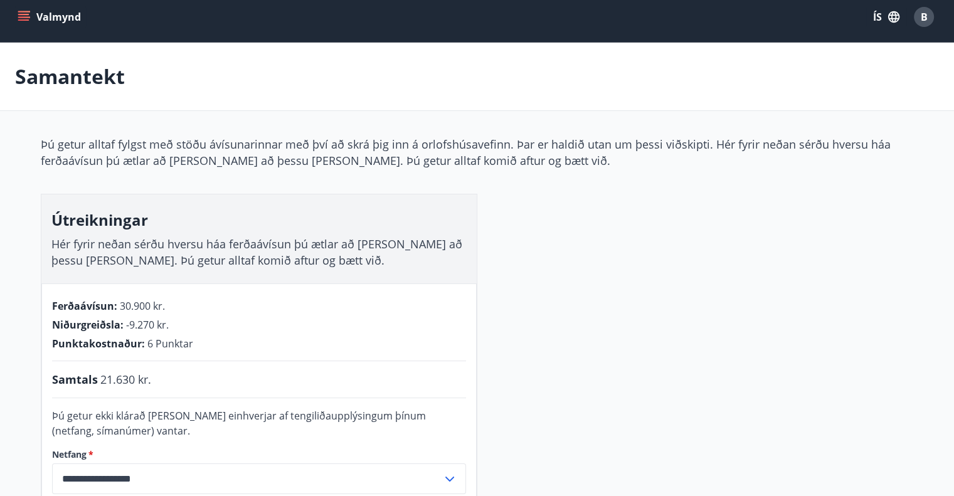
click at [588, 293] on div "**********" at bounding box center [477, 402] width 873 height 533
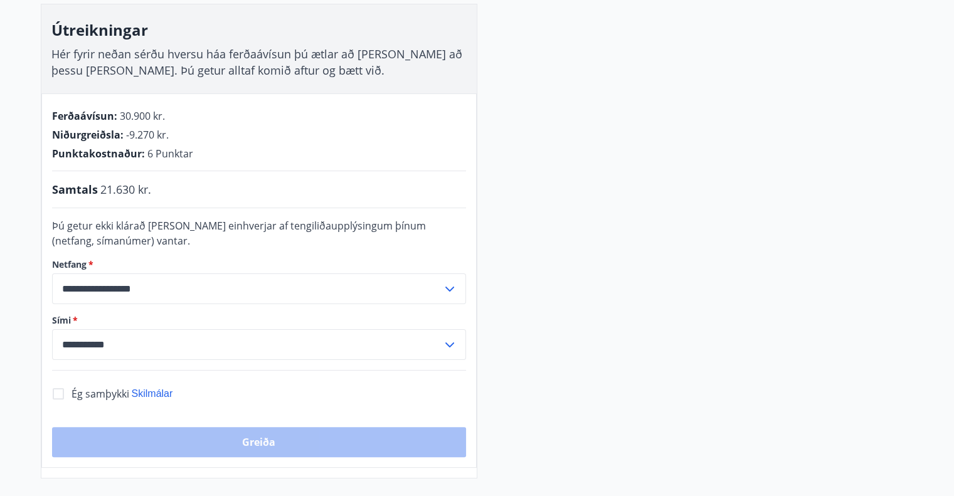
scroll to position [209, 0]
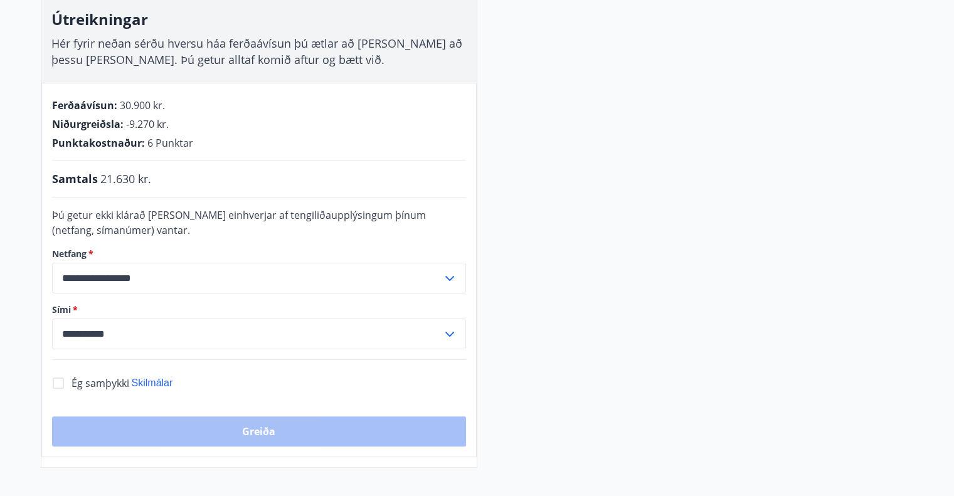
click at [605, 275] on div "**********" at bounding box center [477, 201] width 873 height 533
click at [613, 161] on div "**********" at bounding box center [477, 201] width 873 height 533
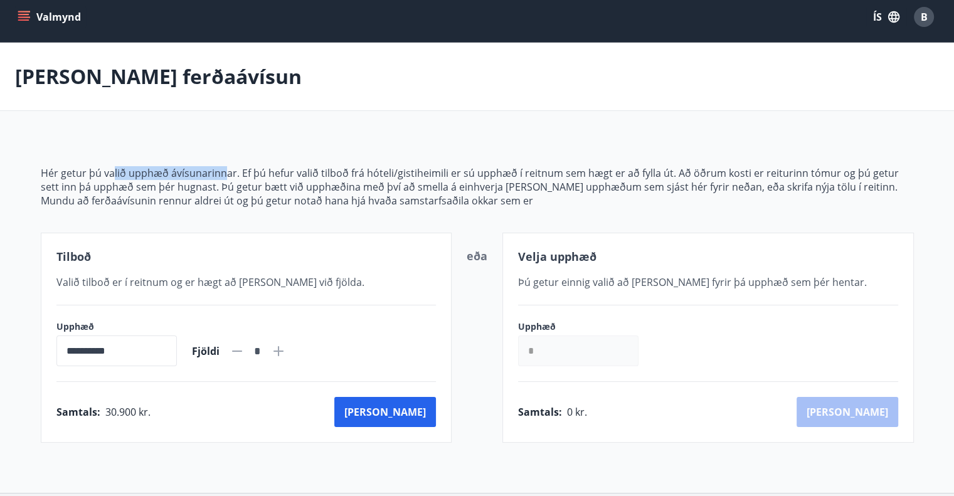
drag, startPoint x: 112, startPoint y: 165, endPoint x: 225, endPoint y: 178, distance: 113.6
click at [225, 178] on div "**********" at bounding box center [477, 289] width 873 height 307
click at [225, 178] on p "Hér getur þú valið upphæð ávísunarinnar. Ef þú hefur valið tilboð frá hóteli/gi…" at bounding box center [477, 180] width 873 height 28
click at [43, 14] on button "Valmynd" at bounding box center [50, 17] width 71 height 23
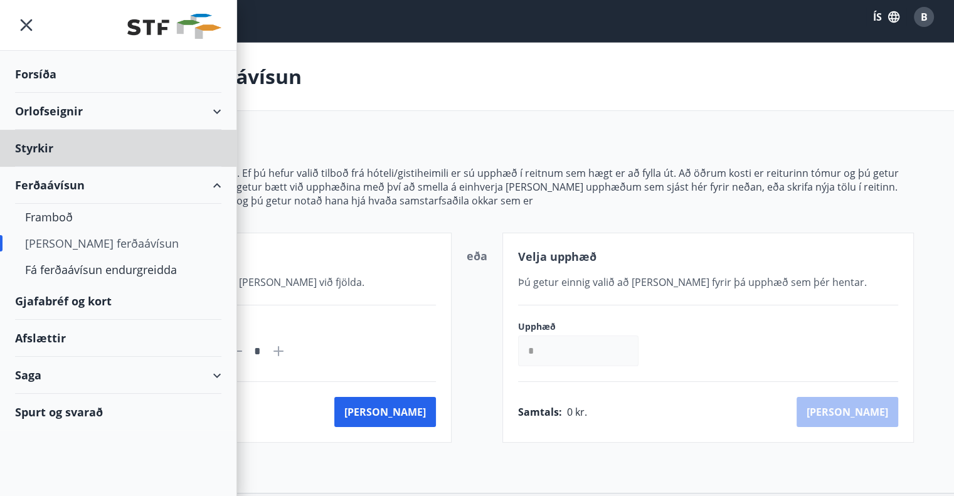
click at [47, 75] on div "Forsíða" at bounding box center [118, 74] width 206 height 37
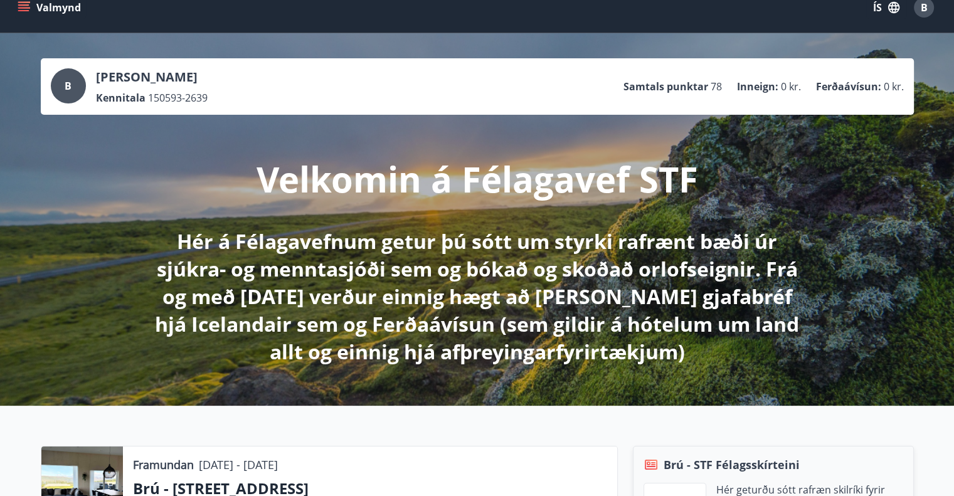
scroll to position [17, 0]
click at [31, 9] on button "Valmynd" at bounding box center [50, 8] width 71 height 23
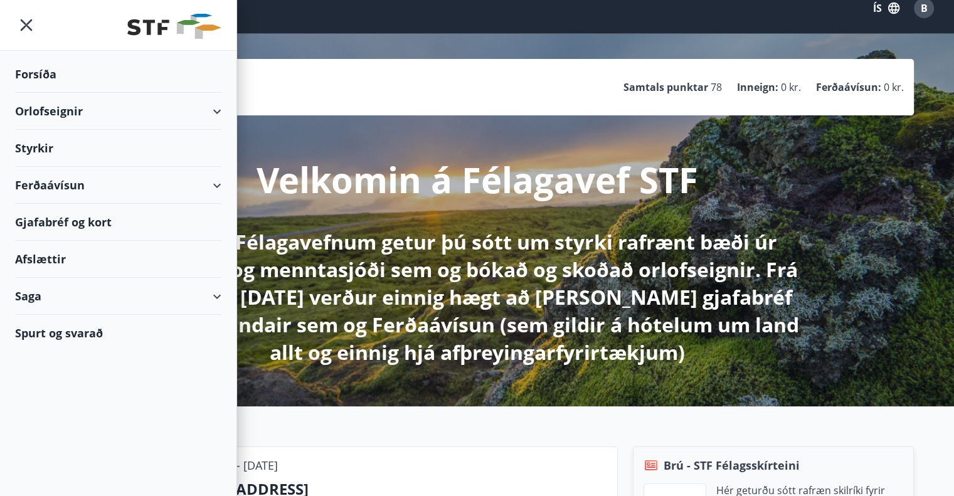
click at [43, 187] on div "Ferðaávísun" at bounding box center [118, 185] width 206 height 37
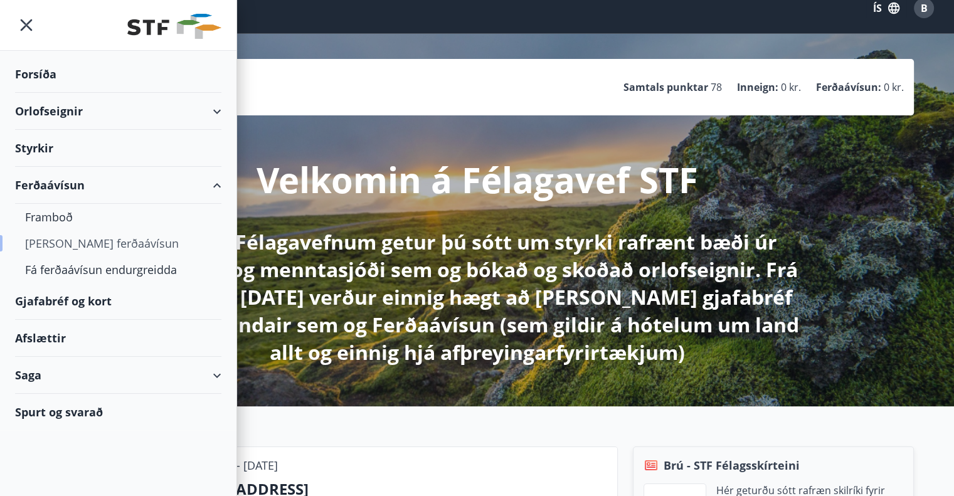
click at [74, 243] on div "[PERSON_NAME] ferðaávísun" at bounding box center [118, 243] width 186 height 26
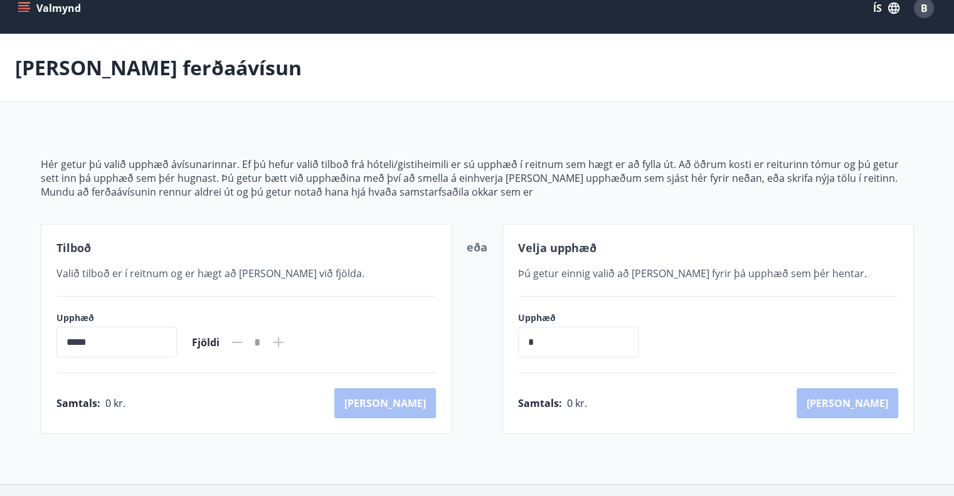
scroll to position [42, 0]
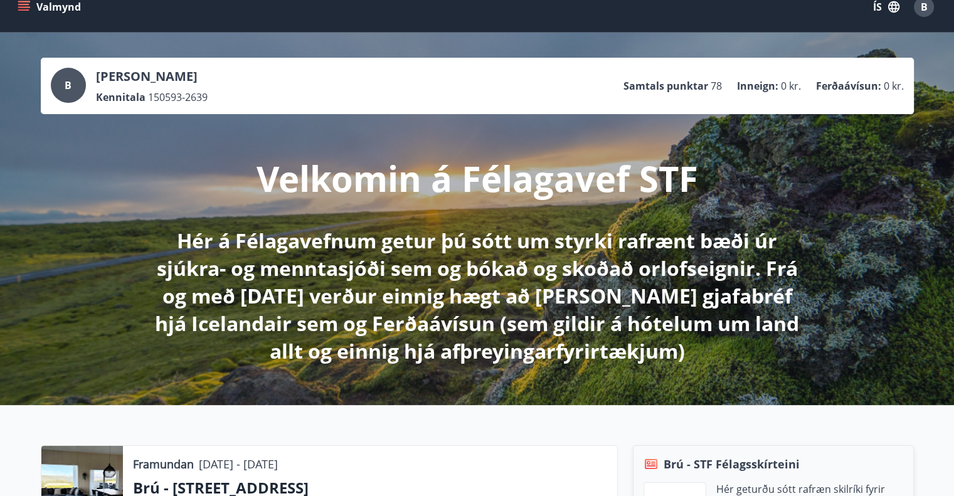
scroll to position [17, 0]
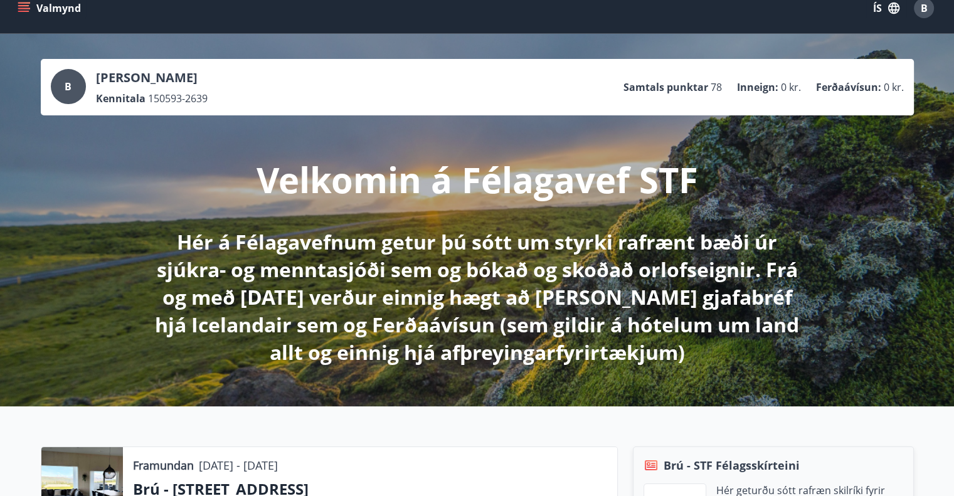
click at [25, 3] on icon "menu" at bounding box center [25, 3] width 14 height 1
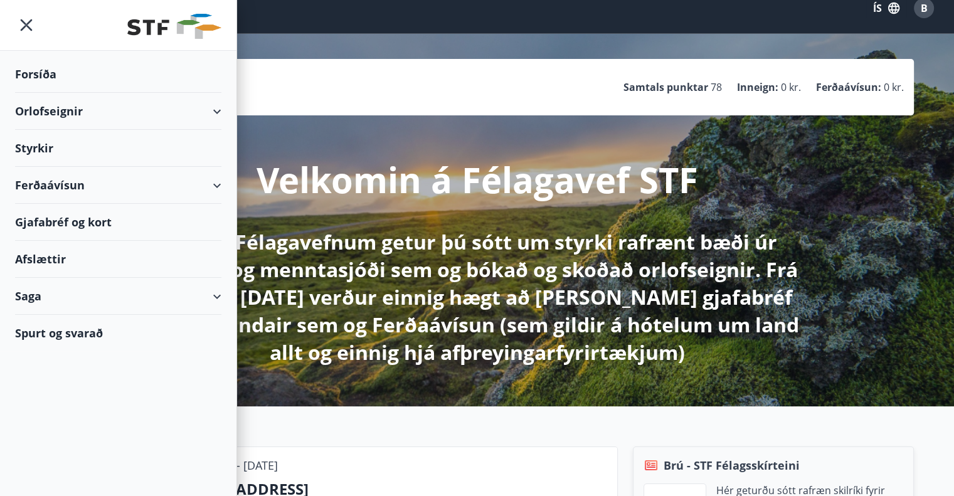
click at [46, 184] on div "Ferðaávísun" at bounding box center [118, 185] width 206 height 37
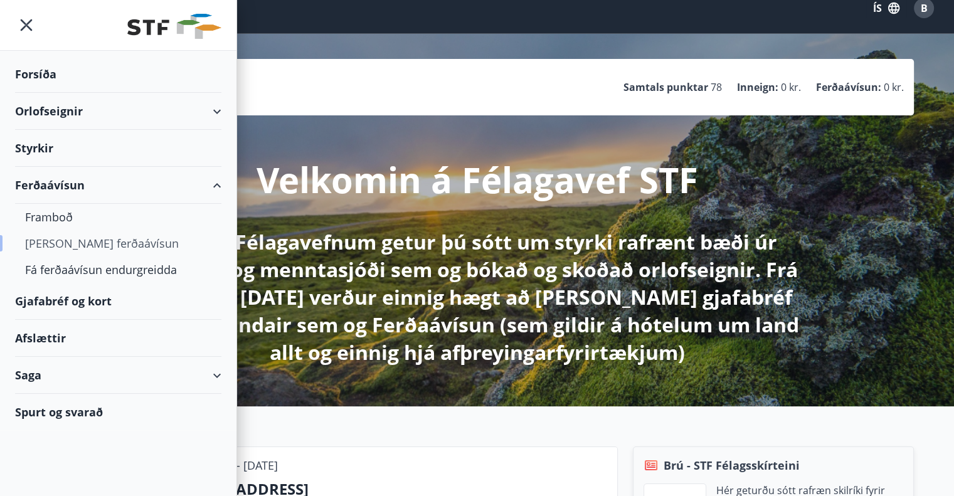
click at [60, 243] on div "[PERSON_NAME] ferðaávísun" at bounding box center [118, 243] width 186 height 26
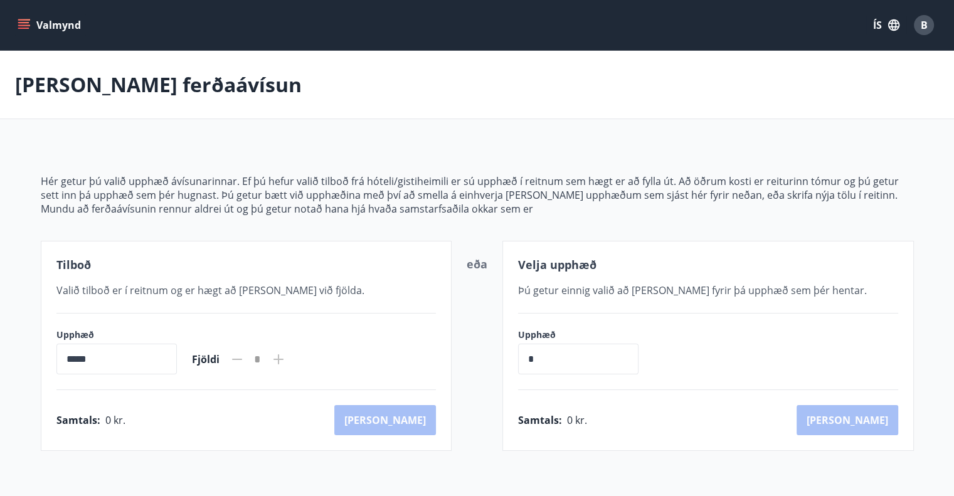
click at [14, 31] on div "Valmynd ÍS B" at bounding box center [477, 25] width 954 height 50
click at [28, 17] on button "Valmynd" at bounding box center [50, 25] width 71 height 23
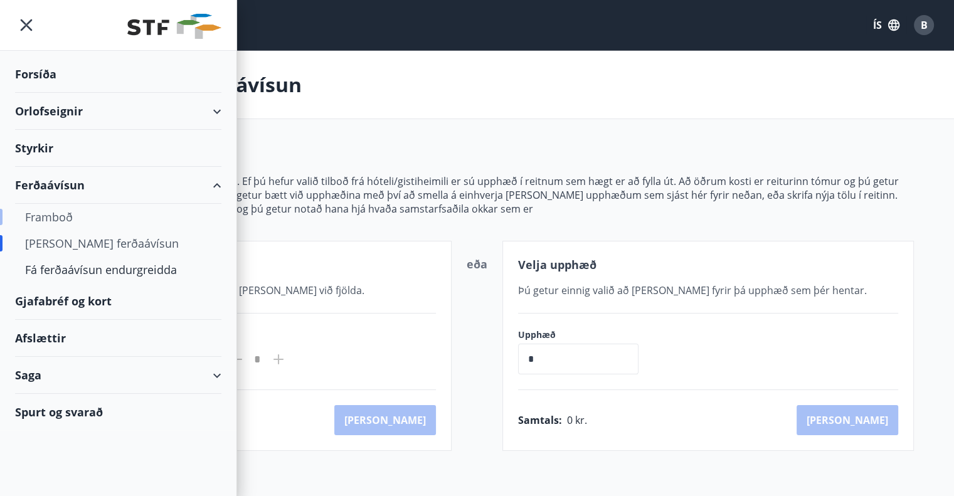
click at [53, 216] on div "Framboð" at bounding box center [118, 217] width 186 height 26
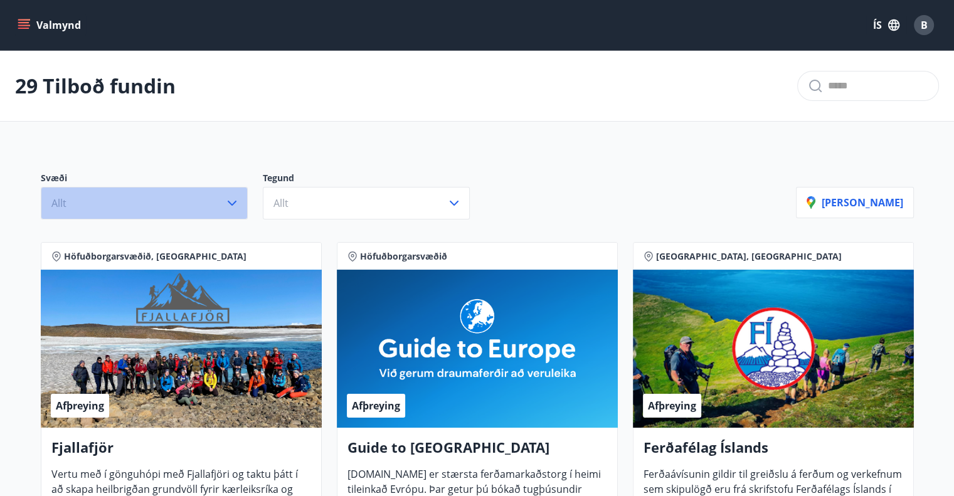
click at [169, 198] on button "Allt" at bounding box center [144, 203] width 207 height 33
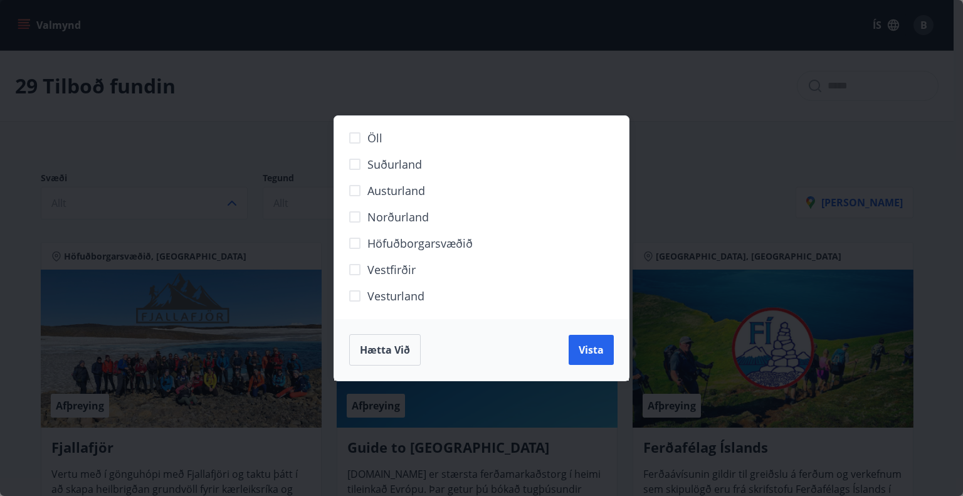
click at [404, 216] on span "Norðurland" at bounding box center [398, 217] width 61 height 16
click at [273, 139] on div "Öll Suðurland [GEOGRAPHIC_DATA] Norðurland Höfuðborgarsvæðið [GEOGRAPHIC_DATA] …" at bounding box center [481, 248] width 963 height 496
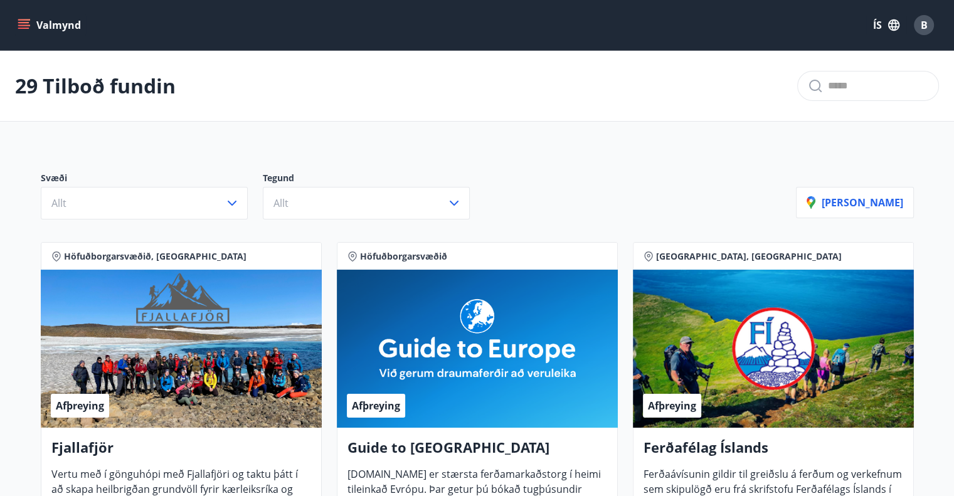
click at [374, 220] on div "Svæði Allt Tegund Allt [PERSON_NAME]" at bounding box center [477, 191] width 903 height 88
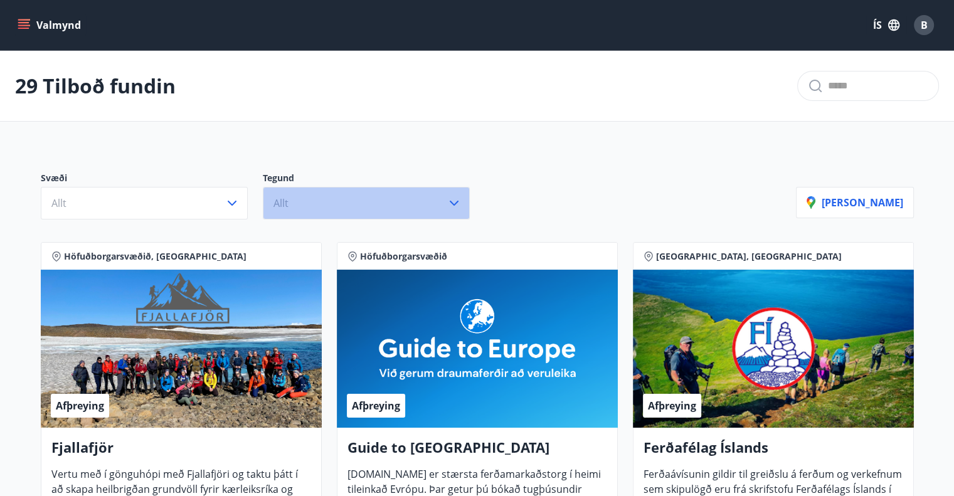
click at [320, 202] on button "Allt" at bounding box center [366, 203] width 207 height 33
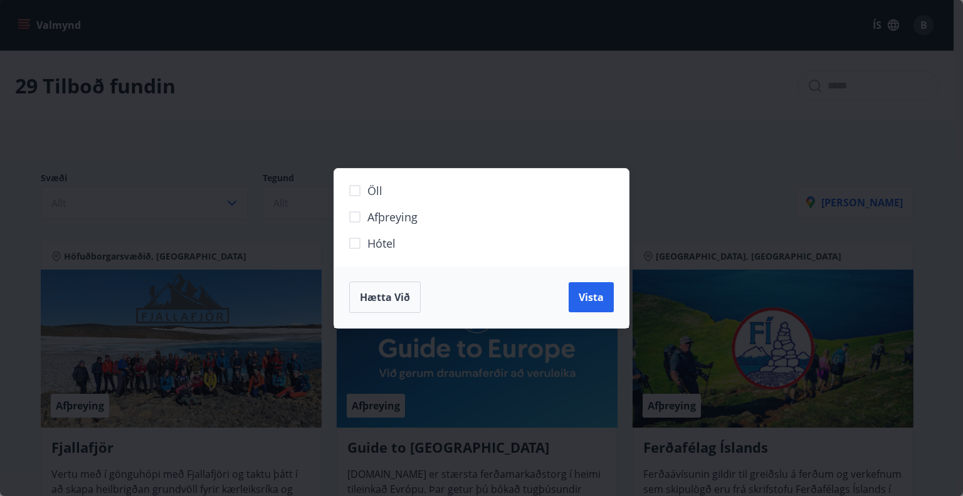
click at [382, 244] on span "Hótel" at bounding box center [382, 243] width 28 height 16
click at [602, 299] on span "Vista" at bounding box center [591, 297] width 25 height 14
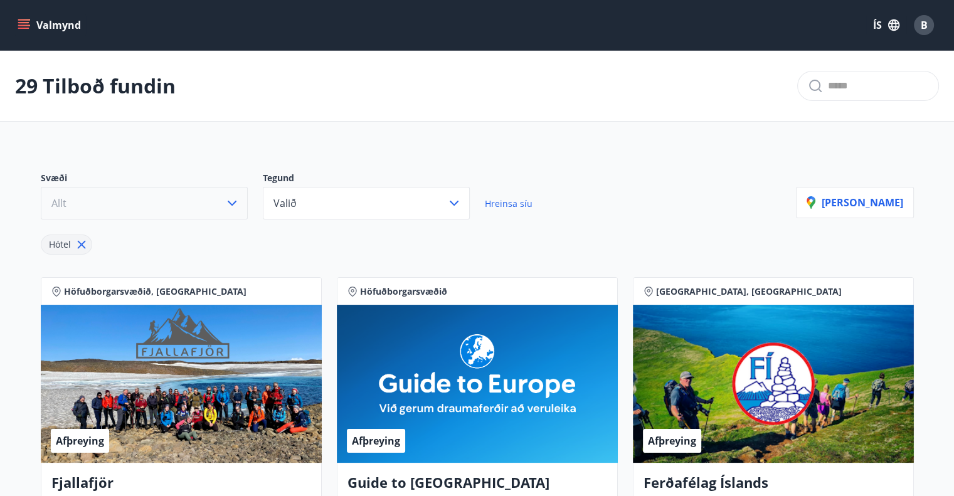
click at [194, 207] on button "Allt" at bounding box center [144, 203] width 207 height 33
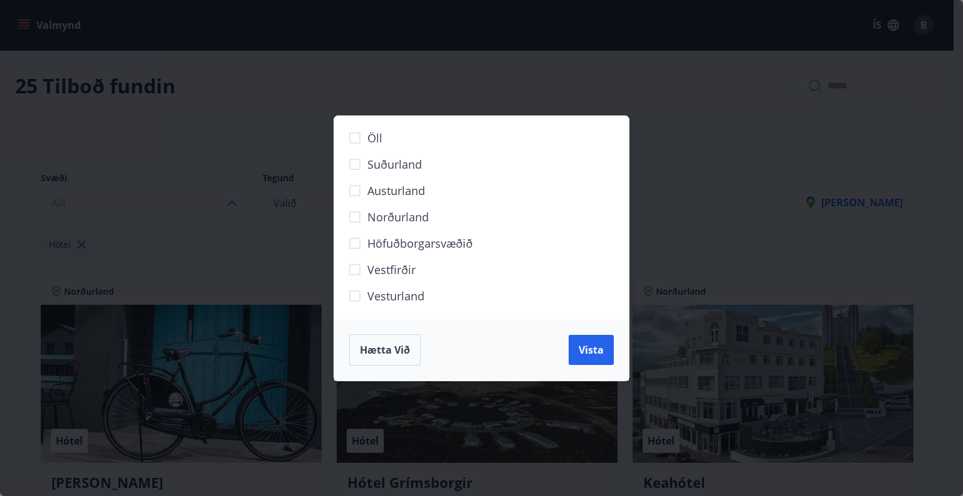
click at [378, 215] on span "Norðurland" at bounding box center [398, 217] width 61 height 16
click at [598, 346] on span "Vista" at bounding box center [591, 350] width 25 height 14
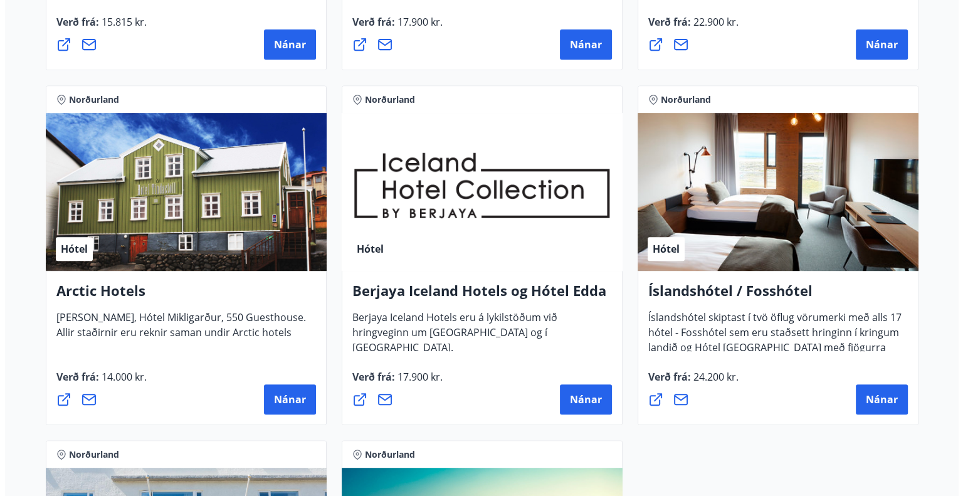
scroll to position [546, 0]
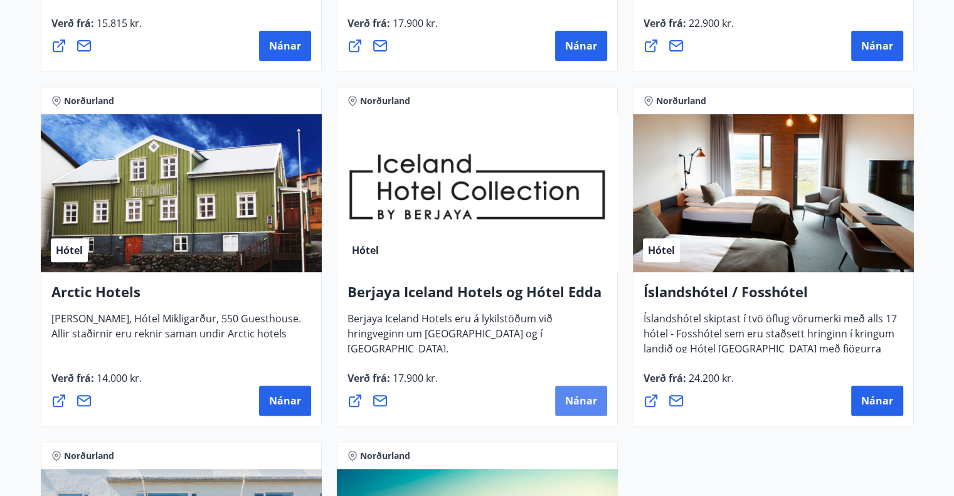
click at [585, 397] on span "Nánar" at bounding box center [581, 401] width 32 height 14
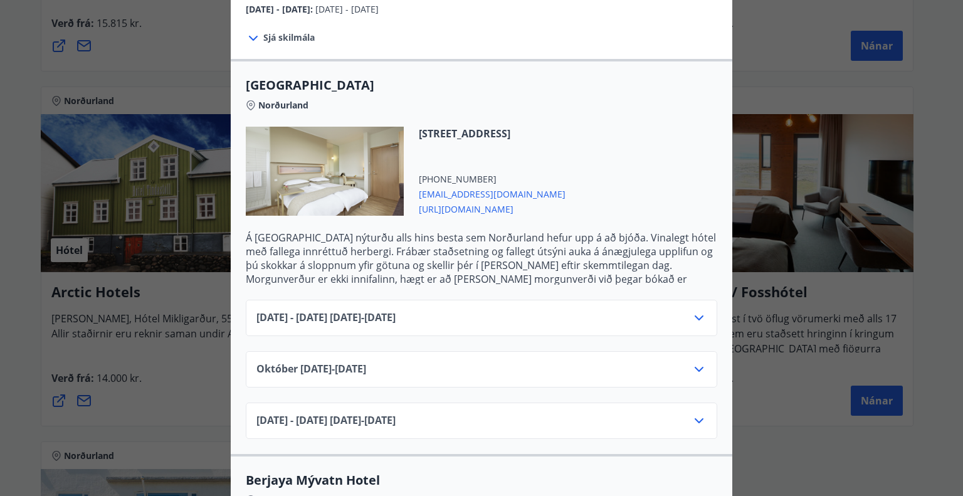
scroll to position [378, 0]
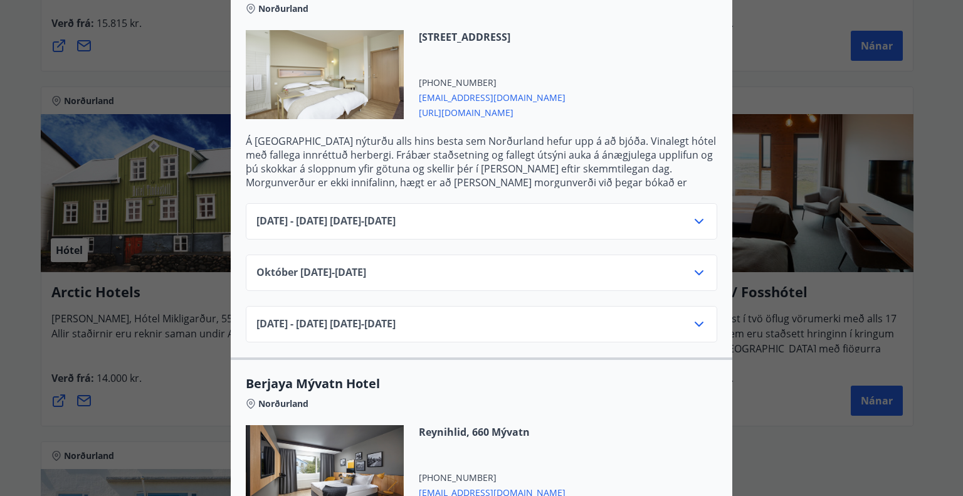
click at [360, 214] on span "[DATE] - [DATE] [DATE] - [DATE]" at bounding box center [326, 221] width 139 height 15
click at [692, 214] on icon at bounding box center [699, 221] width 15 height 15
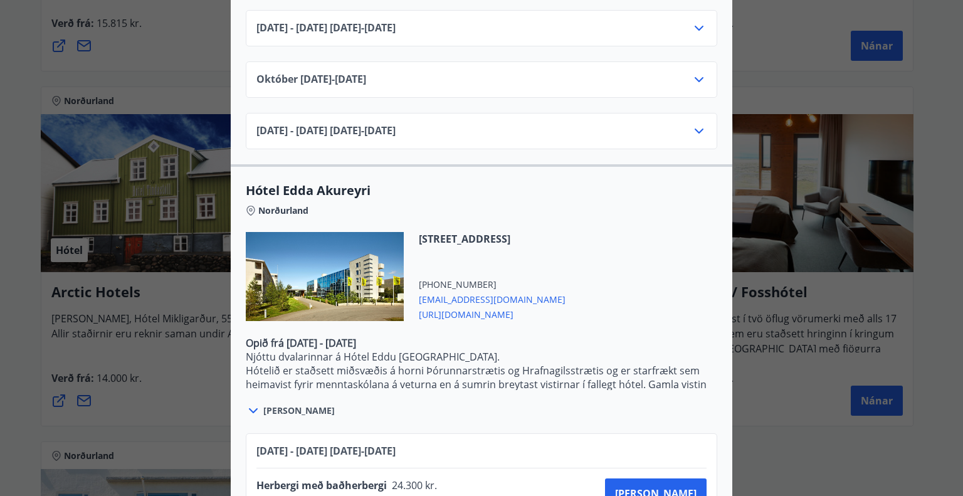
scroll to position [1128, 0]
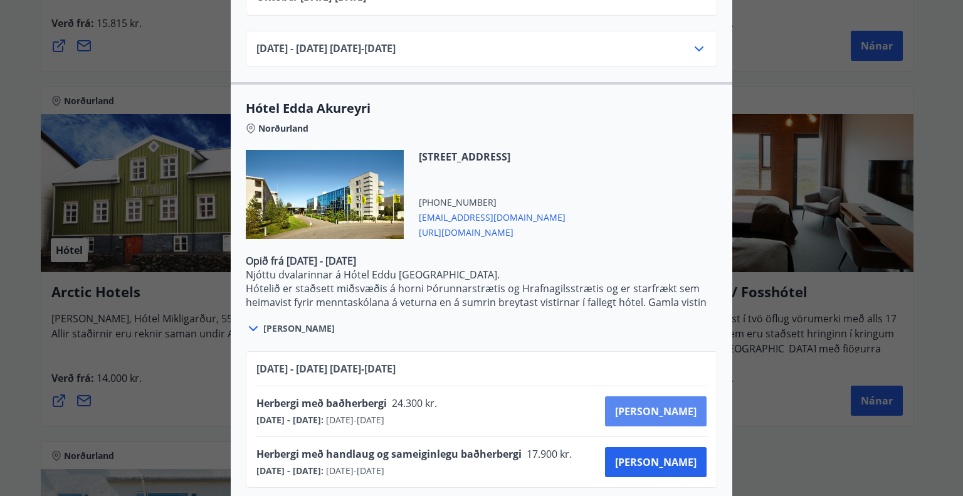
click at [677, 405] on span "[PERSON_NAME]" at bounding box center [656, 412] width 82 height 14
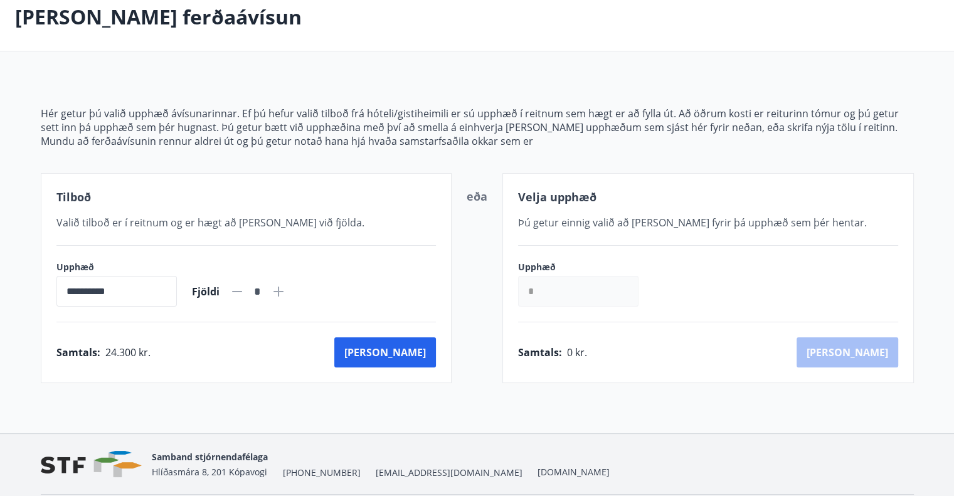
scroll to position [109, 0]
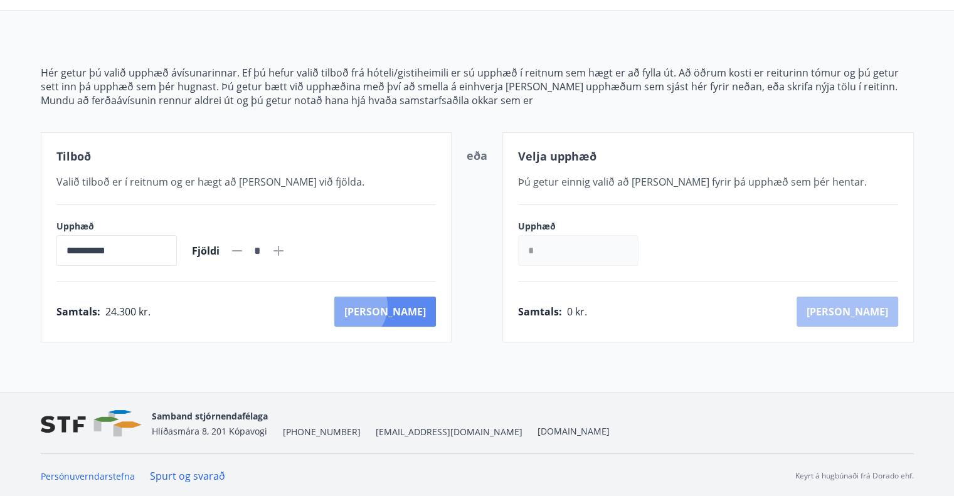
click at [403, 304] on button "[PERSON_NAME]" at bounding box center [385, 312] width 102 height 30
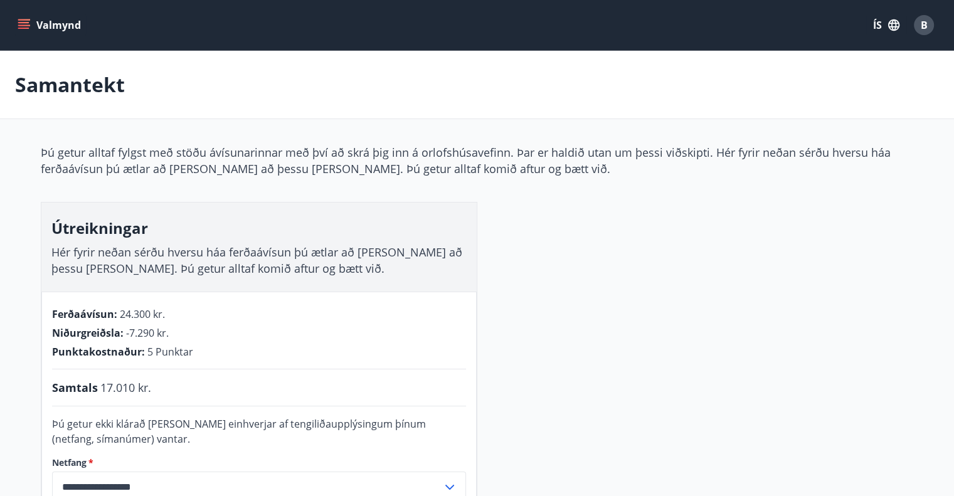
scroll to position [68, 0]
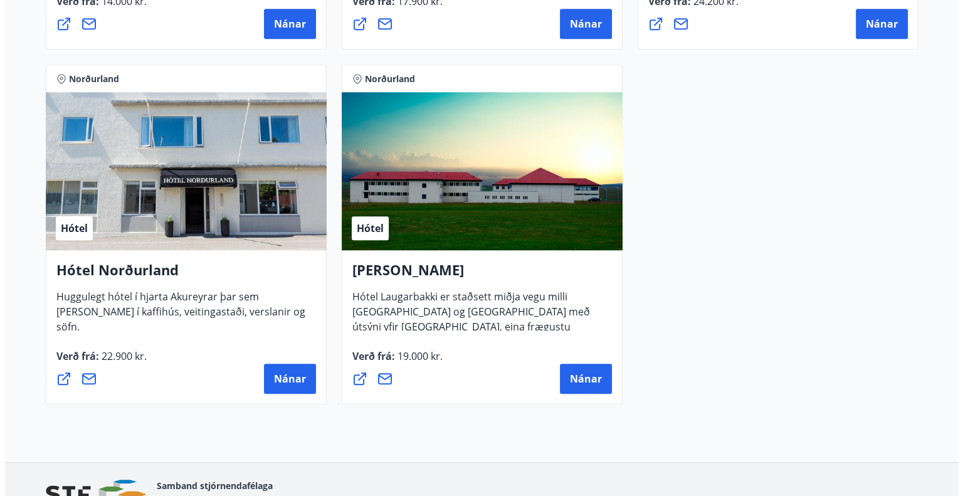
scroll to position [926, 0]
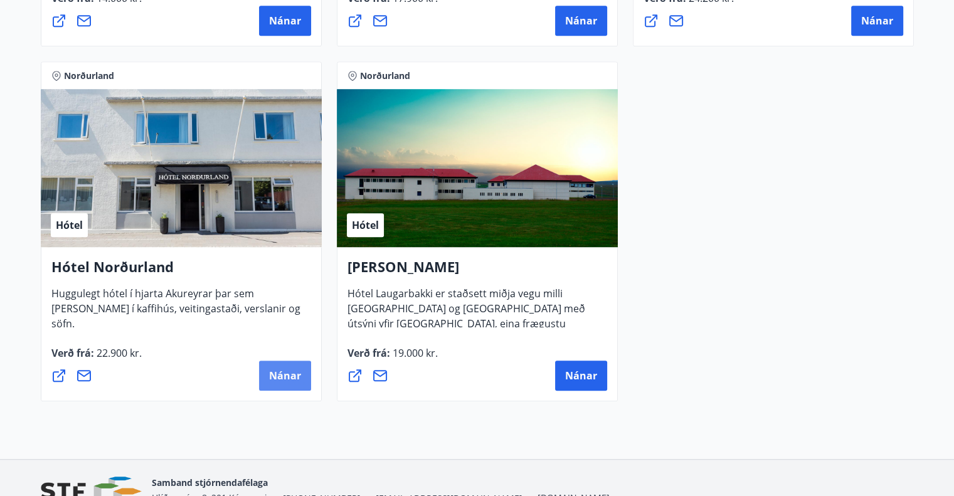
click at [282, 374] on span "Nánar" at bounding box center [285, 376] width 32 height 14
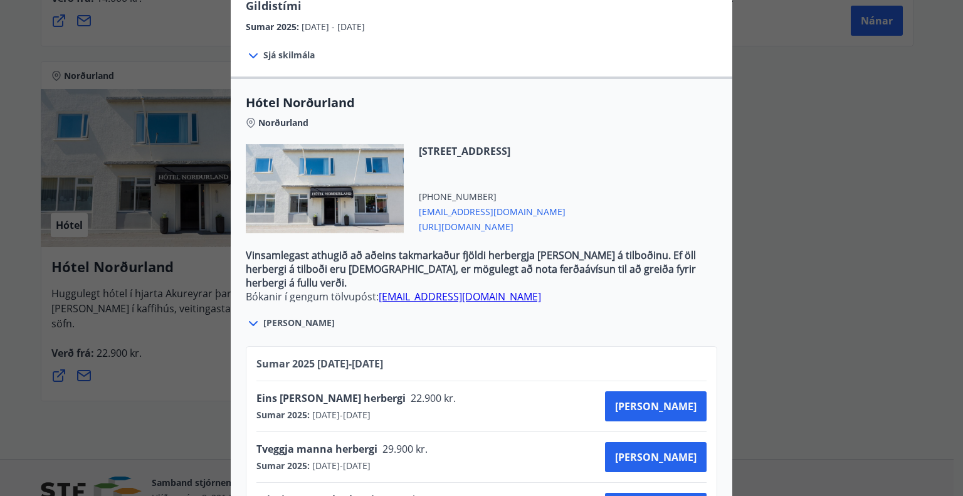
scroll to position [353, 0]
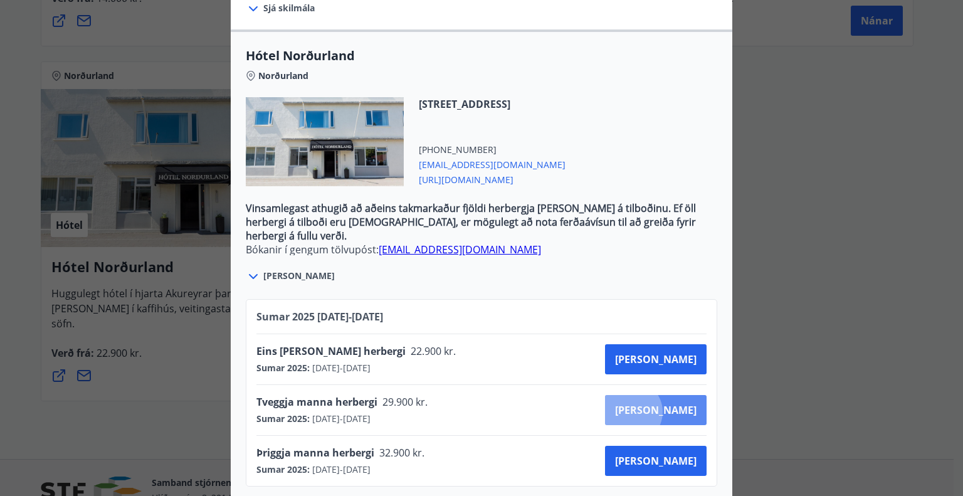
click at [676, 403] on span "[PERSON_NAME]" at bounding box center [656, 410] width 82 height 14
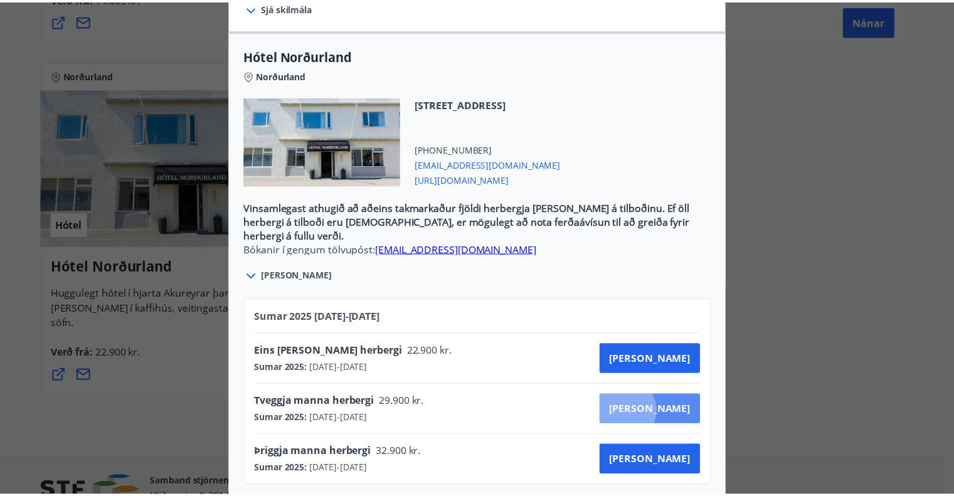
scroll to position [68, 0]
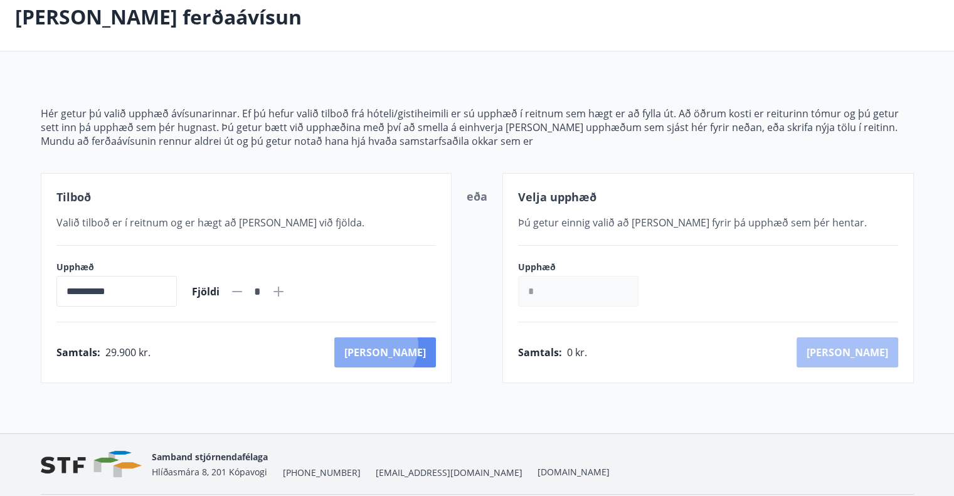
click at [429, 346] on button "[PERSON_NAME]" at bounding box center [385, 352] width 102 height 30
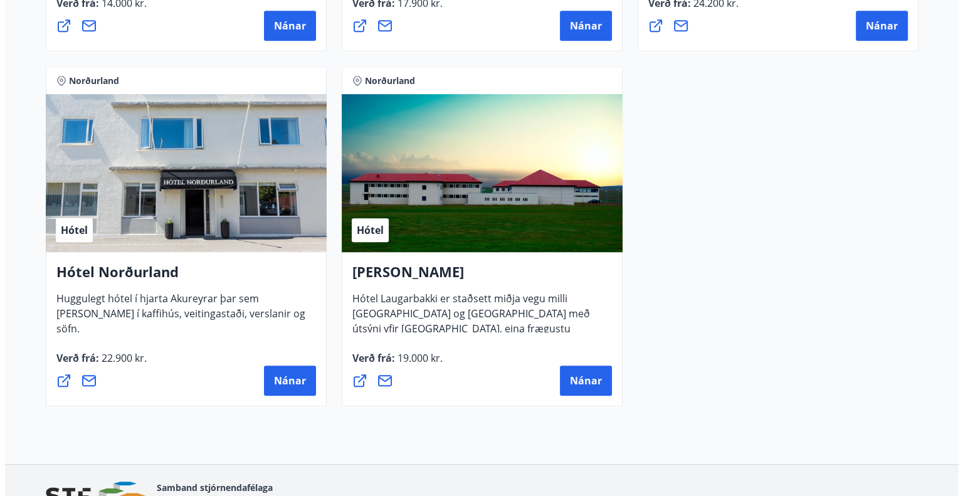
scroll to position [956, 0]
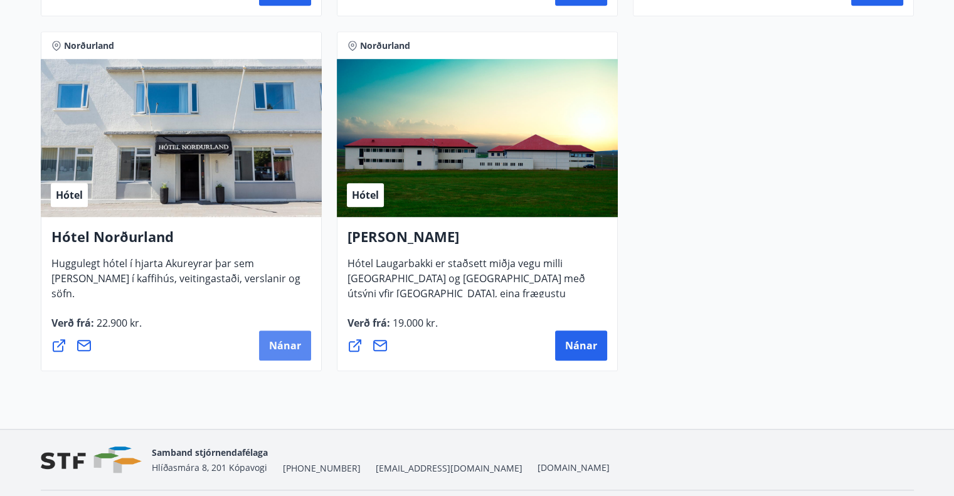
click at [279, 355] on button "Nánar" at bounding box center [285, 346] width 52 height 30
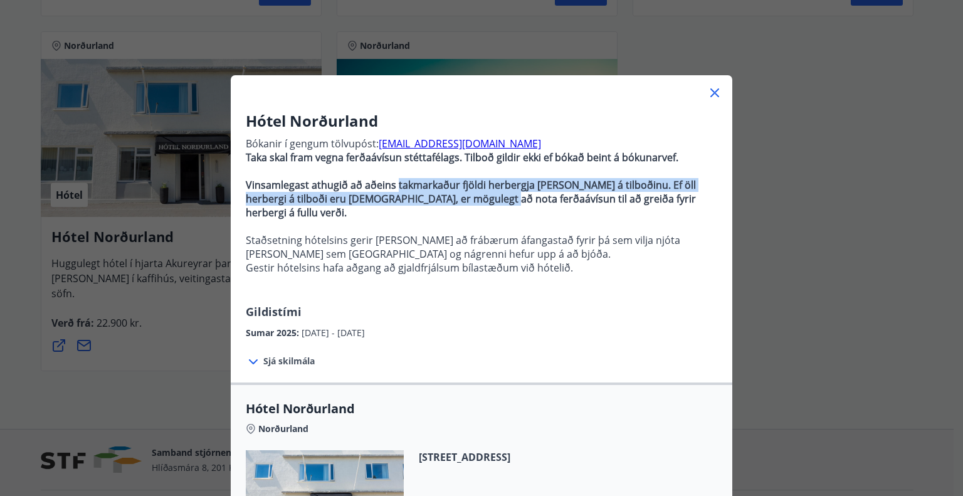
drag, startPoint x: 406, startPoint y: 185, endPoint x: 504, endPoint y: 214, distance: 102.0
click at [504, 214] on p "Bókanir í gengum tölvupóst: [EMAIL_ADDRESS][DOMAIN_NAME] Taka skal fram vegna f…" at bounding box center [482, 218] width 472 height 172
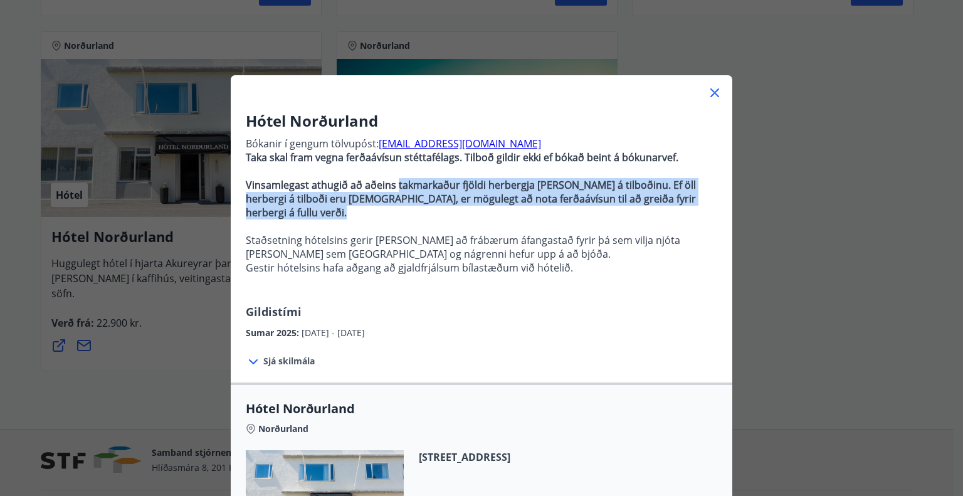
click at [504, 220] on p at bounding box center [482, 227] width 472 height 14
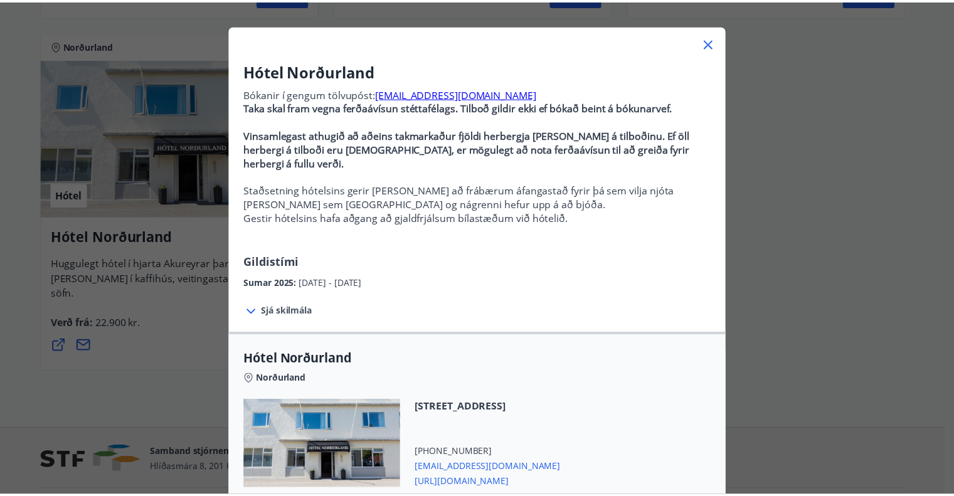
scroll to position [75, 0]
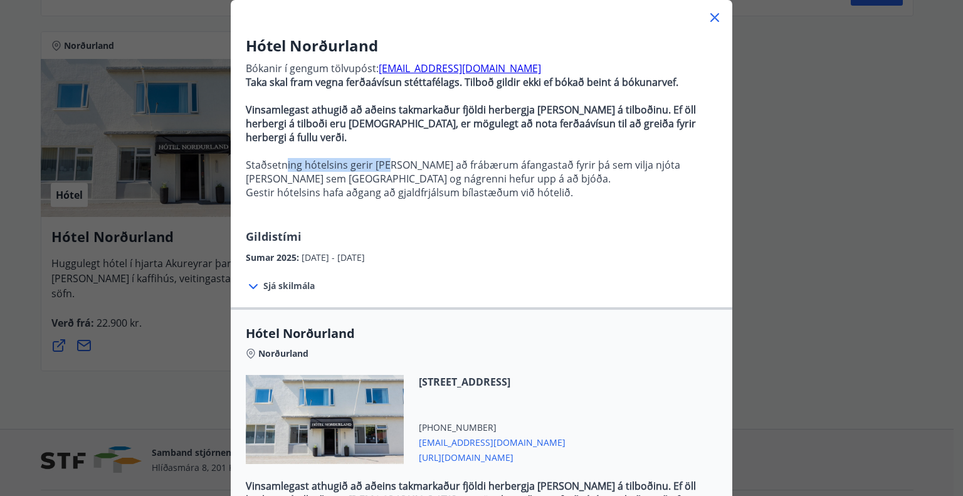
drag, startPoint x: 281, startPoint y: 157, endPoint x: 419, endPoint y: 167, distance: 138.4
click at [419, 167] on p "Staðsetning hótelsins gerir [PERSON_NAME] að frábærum áfangastað fyrir þá sem v…" at bounding box center [482, 172] width 472 height 28
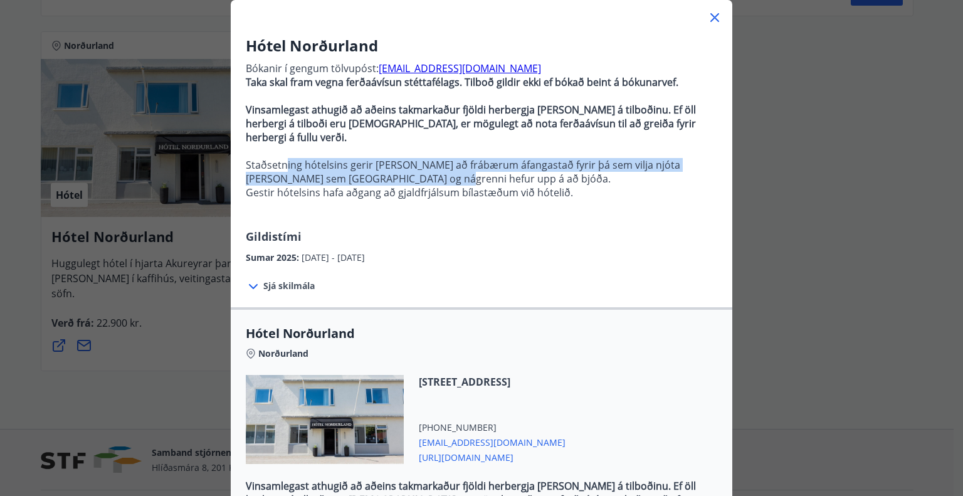
click at [419, 167] on p "Staðsetning hótelsins gerir [PERSON_NAME] að frábærum áfangastað fyrir þá sem v…" at bounding box center [482, 172] width 472 height 28
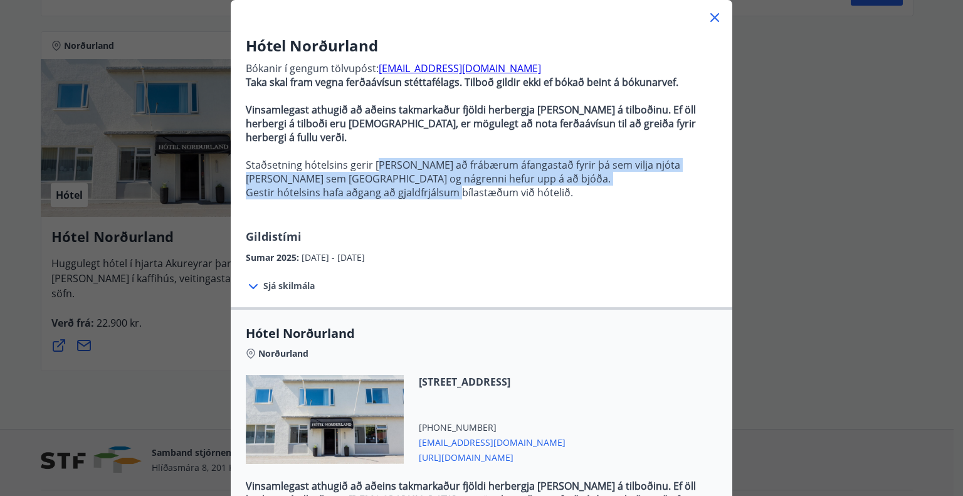
drag, startPoint x: 371, startPoint y: 156, endPoint x: 469, endPoint y: 178, distance: 100.3
click at [469, 178] on p "Bókanir í gengum tölvupóst: [EMAIL_ADDRESS][DOMAIN_NAME] Taka skal fram vegna f…" at bounding box center [482, 142] width 472 height 172
click at [469, 186] on p "Gestir hótelsins hafa aðgang að gjaldfrjálsum bílastæðum við hótelið." at bounding box center [482, 193] width 472 height 14
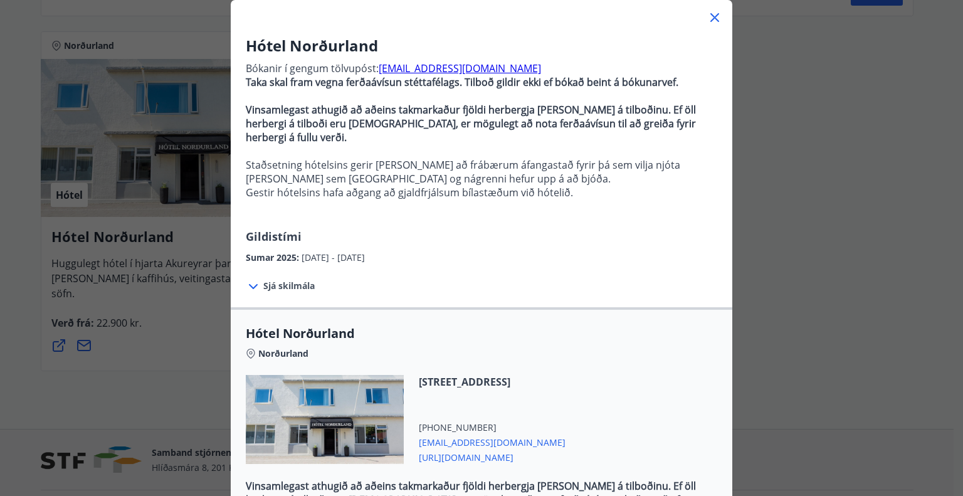
click at [713, 21] on icon at bounding box center [715, 17] width 9 height 9
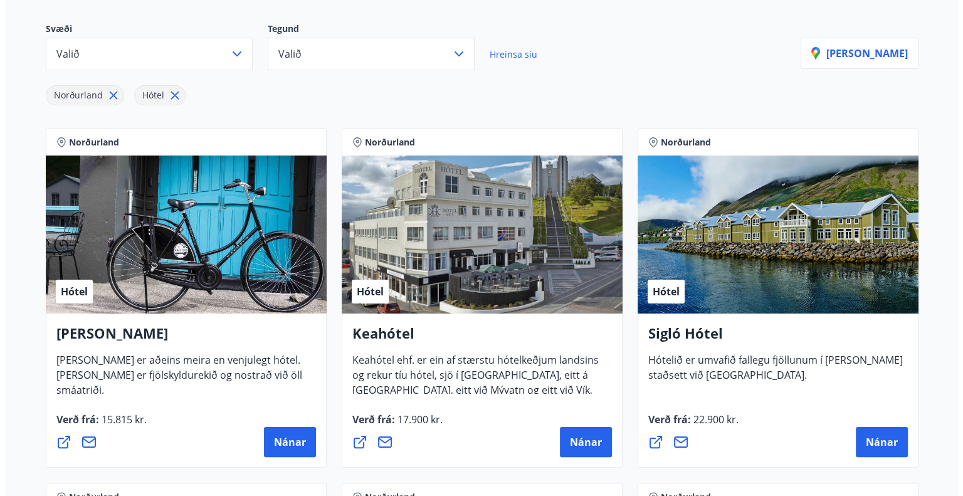
scroll to position [201, 0]
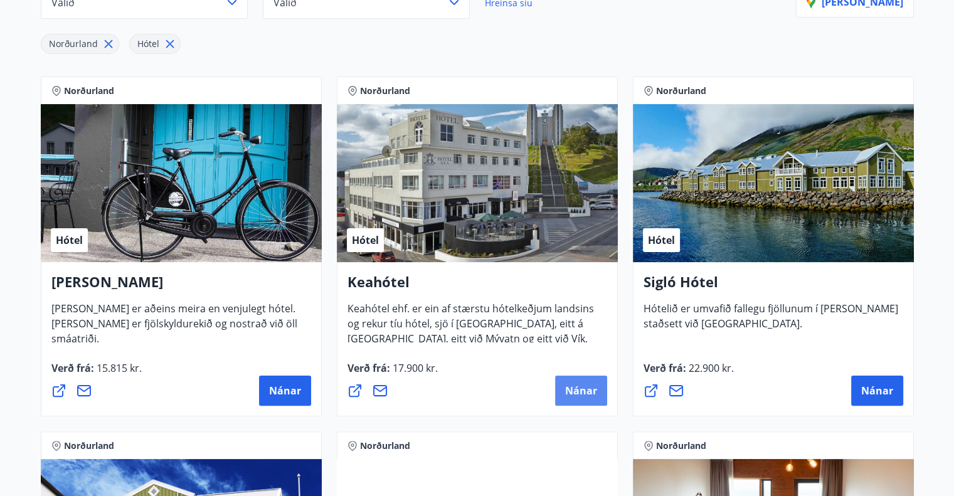
click at [580, 398] on button "Nánar" at bounding box center [581, 391] width 52 height 30
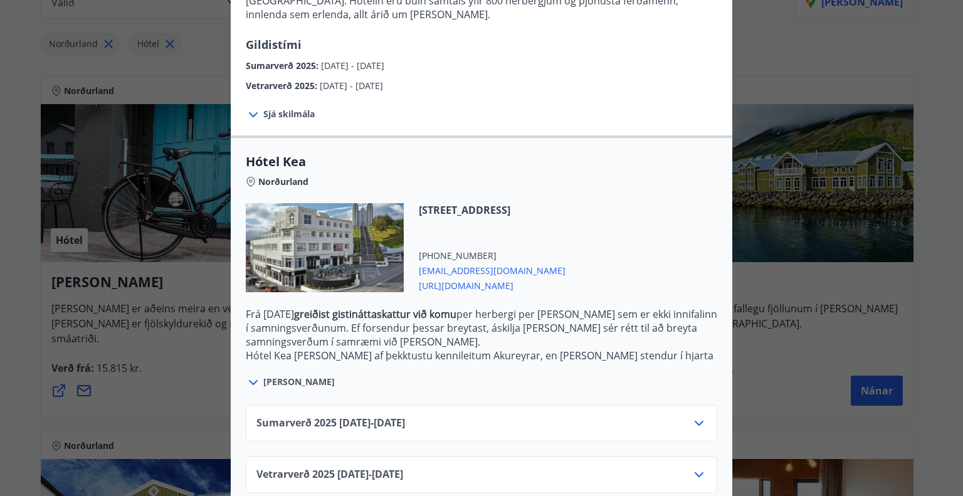
scroll to position [204, 0]
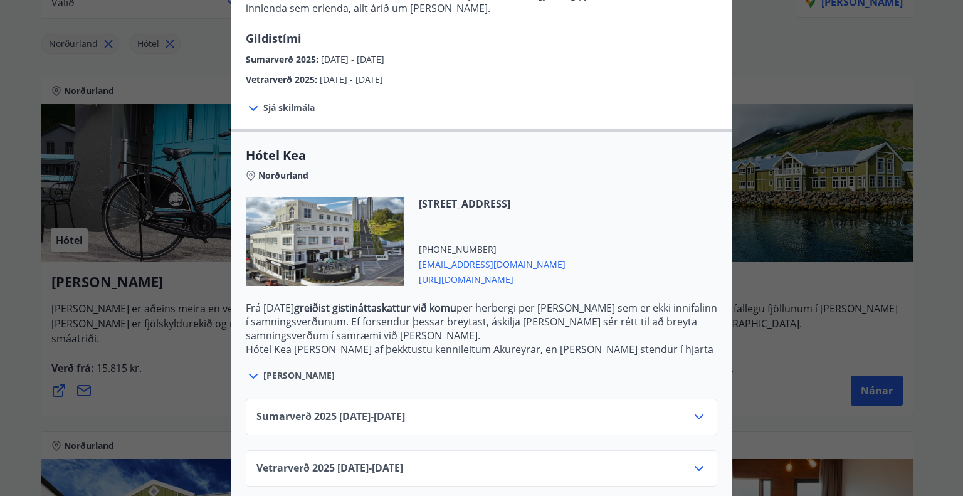
click at [681, 399] on div "Sumarverð [PHONE_NUMBER][DATE] - [DATE]" at bounding box center [482, 417] width 472 height 36
click at [691, 399] on div "Sumarverð [PHONE_NUMBER][DATE] - [DATE]" at bounding box center [482, 417] width 472 height 36
click at [695, 410] on icon at bounding box center [699, 417] width 15 height 15
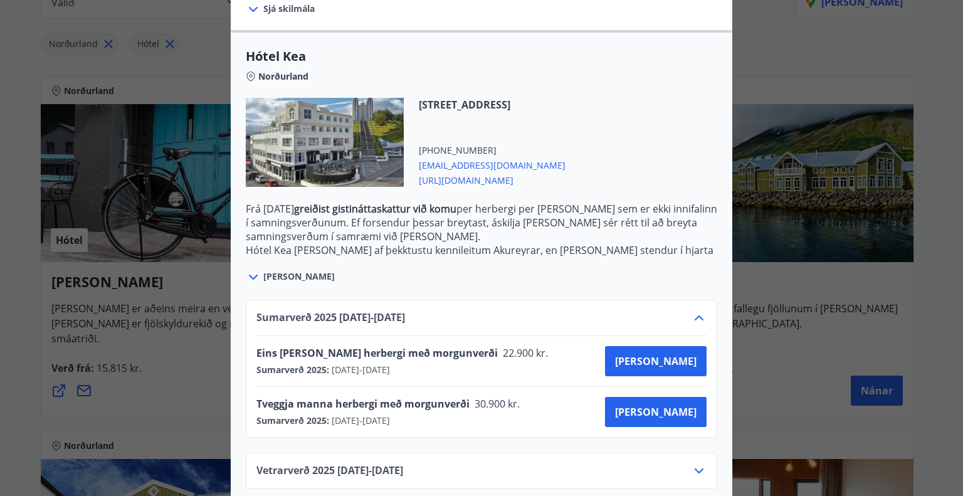
scroll to position [306, 0]
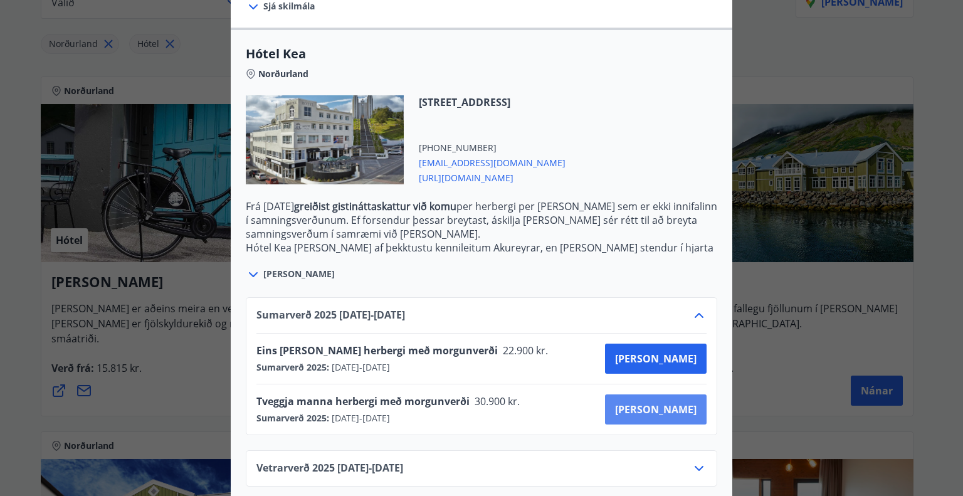
click at [681, 403] on span "[PERSON_NAME]" at bounding box center [656, 410] width 82 height 14
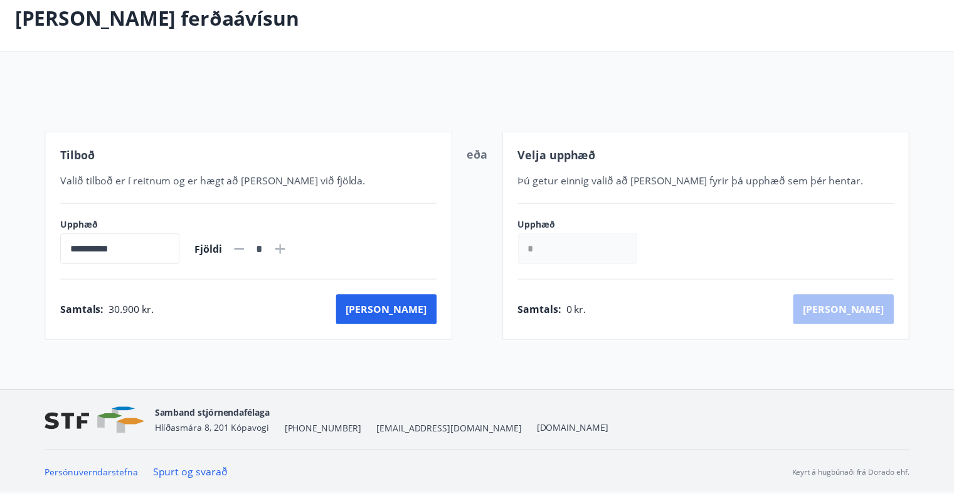
scroll to position [68, 0]
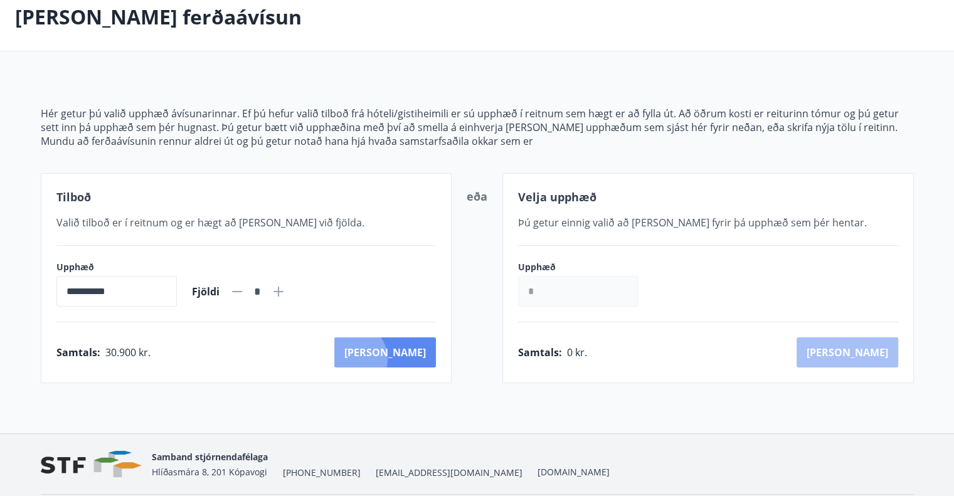
click at [406, 358] on button "[PERSON_NAME]" at bounding box center [385, 352] width 102 height 30
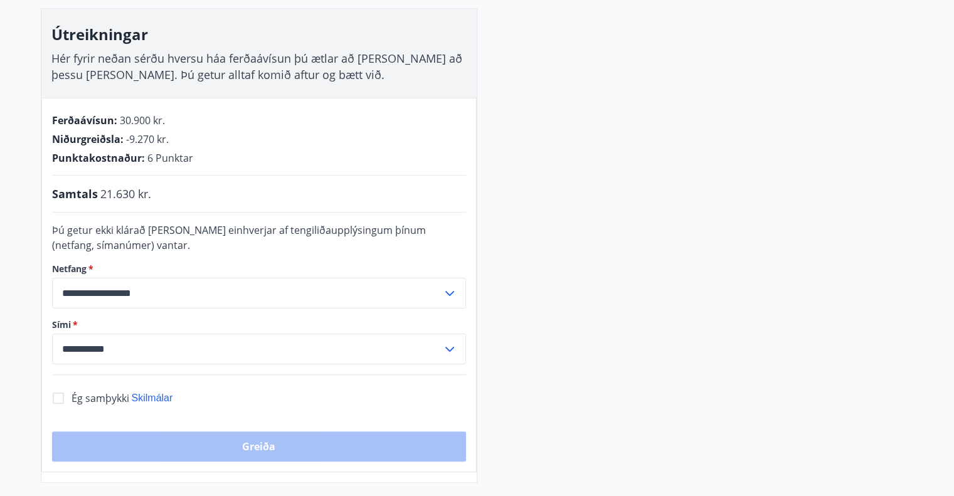
scroll to position [193, 0]
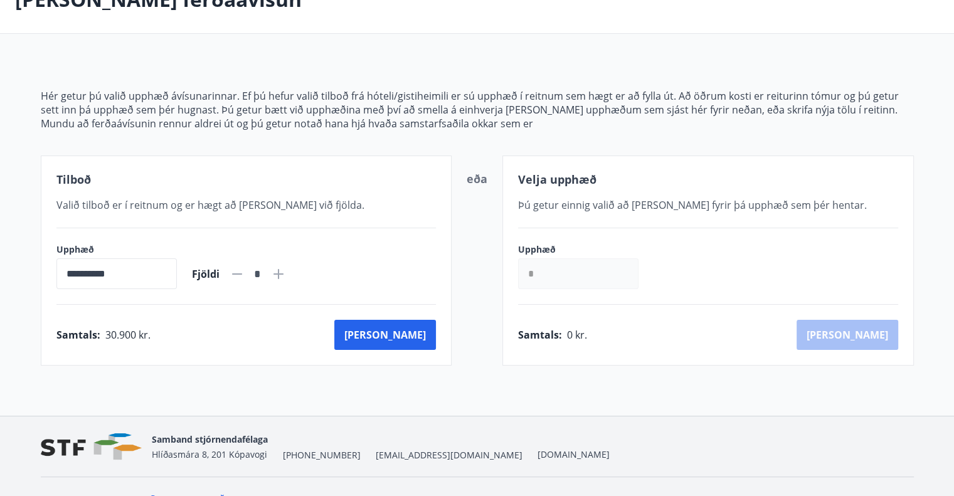
scroll to position [83, 0]
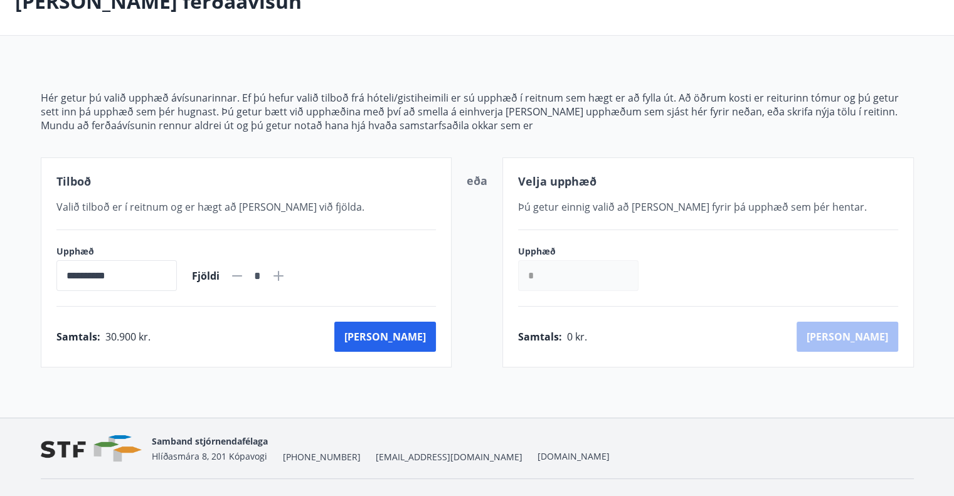
click at [188, 104] on p "Hér getur þú valið upphæð ávísunarinnar. Ef þú hefur valið tilboð frá hóteli/gi…" at bounding box center [477, 105] width 873 height 28
click at [226, 110] on p "Hér getur þú valið upphæð ávísunarinnar. Ef þú hefur valið tilboð frá hóteli/gi…" at bounding box center [477, 105] width 873 height 28
click at [295, 131] on p "Mundu að ferðaávísunin rennur aldrei út og þú getur notað hana hjá hvaða samsta…" at bounding box center [477, 126] width 873 height 14
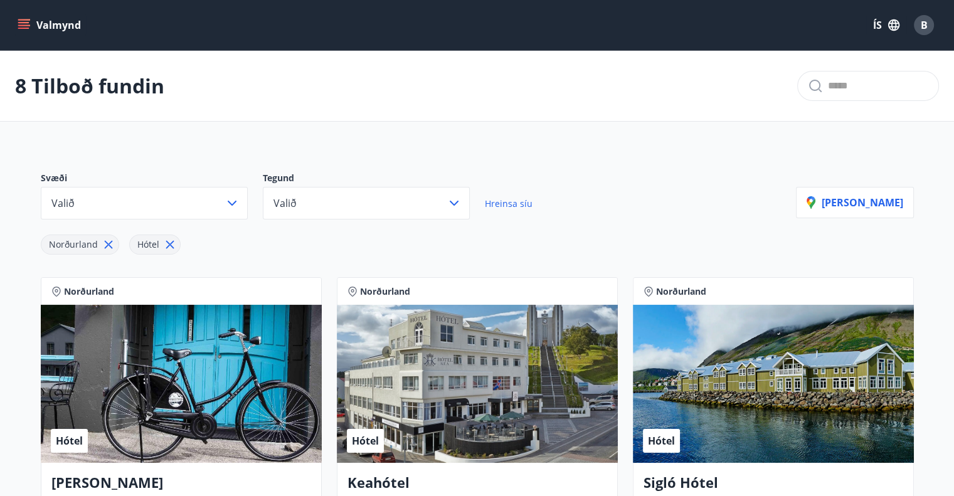
click at [36, 19] on button "Valmynd" at bounding box center [50, 25] width 71 height 23
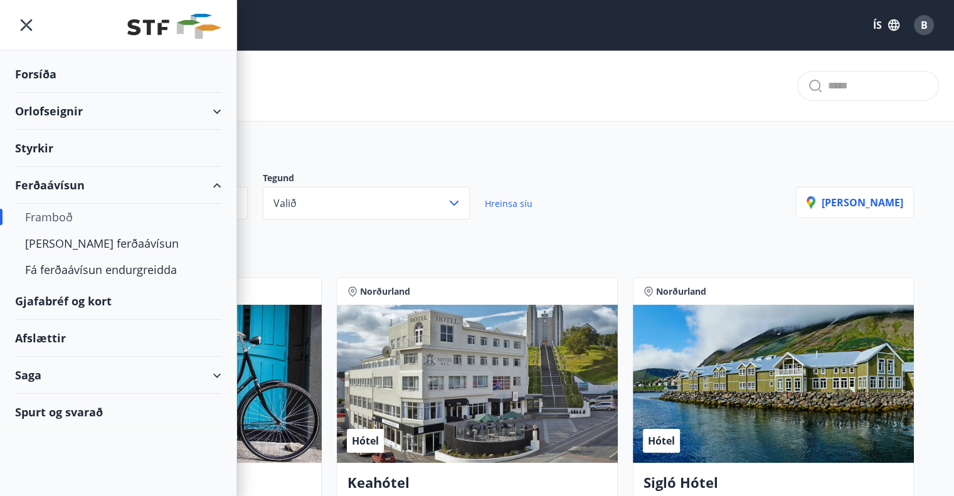
click at [65, 111] on div "Orlofseignir" at bounding box center [118, 111] width 206 height 37
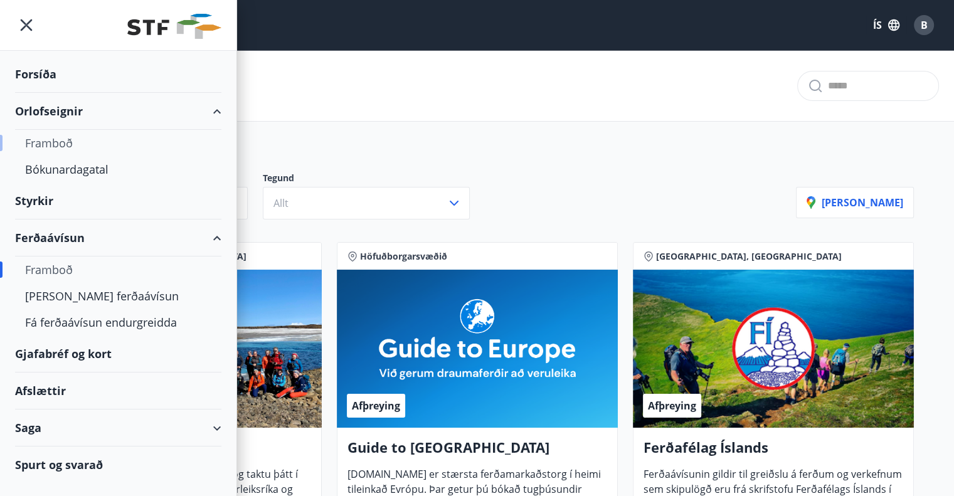
click at [56, 142] on div "Framboð" at bounding box center [118, 143] width 186 height 26
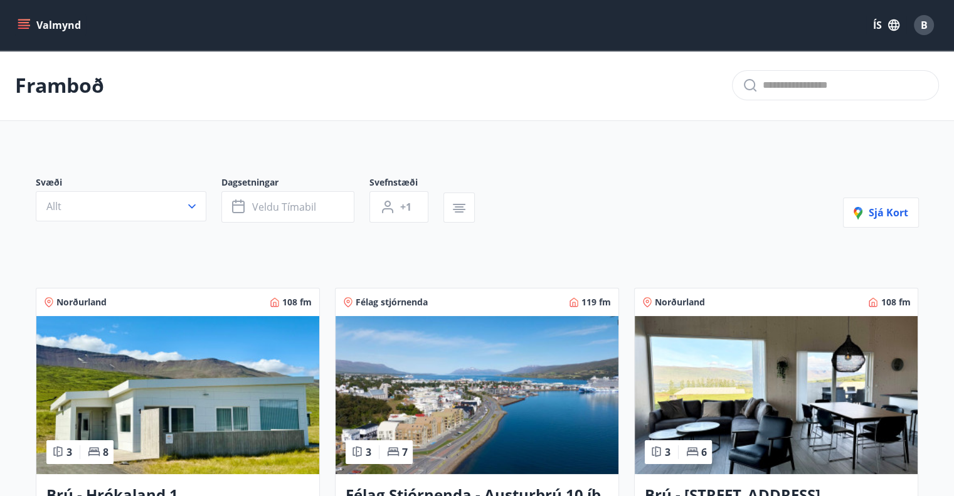
click at [26, 28] on icon "menu" at bounding box center [23, 28] width 11 height 1
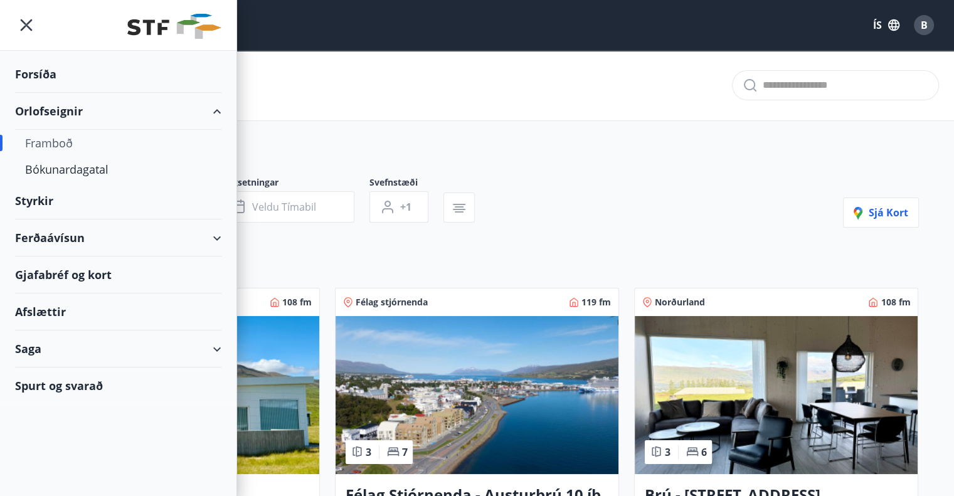
click at [43, 237] on div "Ferðaávísun" at bounding box center [118, 238] width 206 height 37
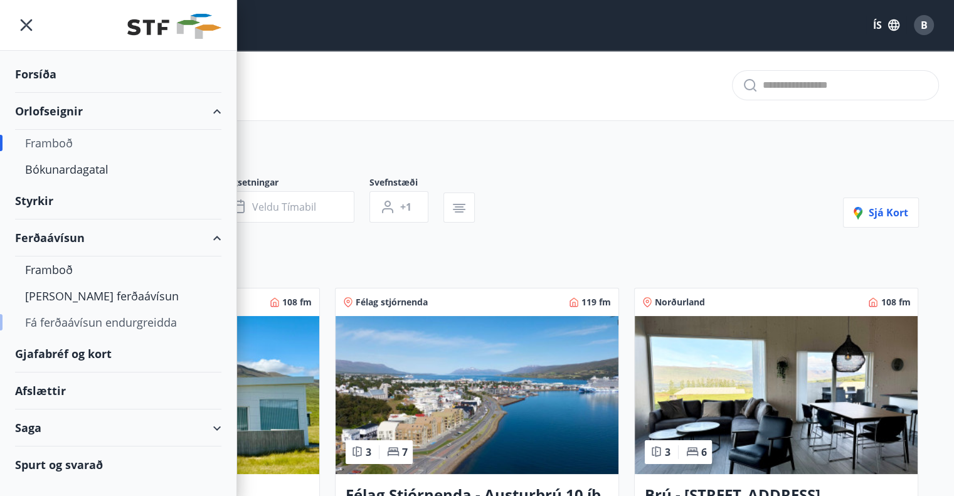
click at [80, 321] on div "Fá ferðaávísun endurgreidda" at bounding box center [118, 322] width 186 height 26
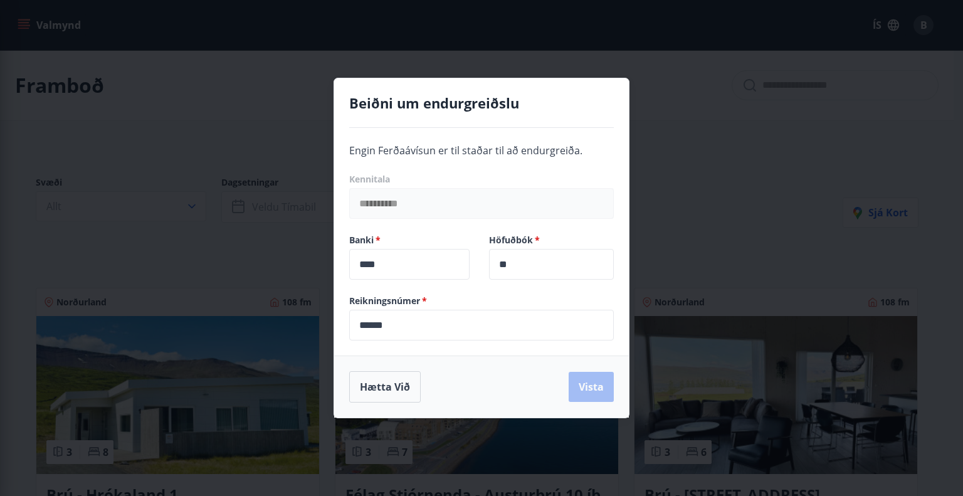
click at [263, 259] on div "**********" at bounding box center [481, 248] width 963 height 496
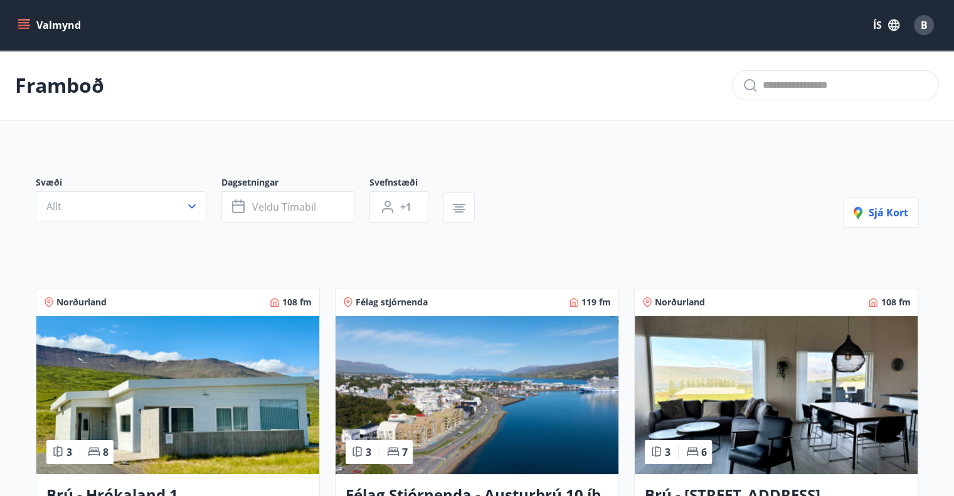
click at [20, 18] on button "Valmynd" at bounding box center [50, 25] width 71 height 23
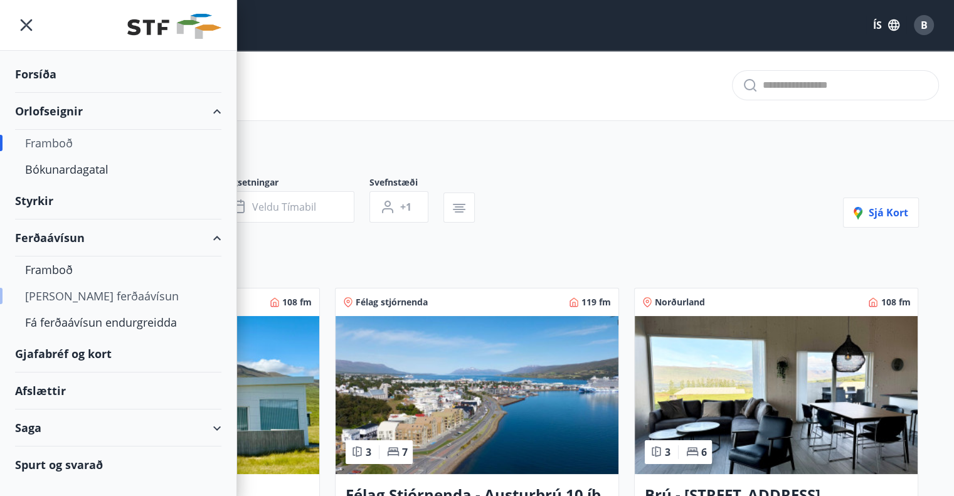
click at [55, 283] on div "[PERSON_NAME] ferðaávísun" at bounding box center [118, 296] width 186 height 26
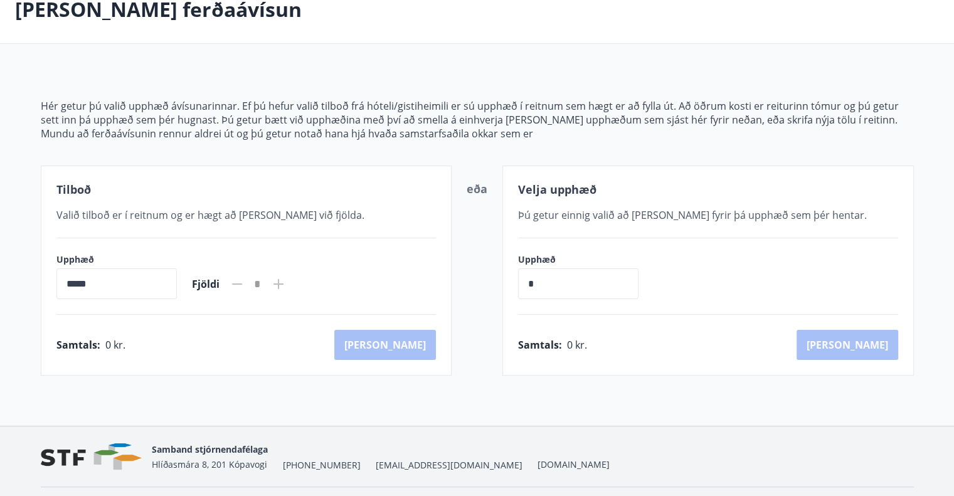
scroll to position [109, 0]
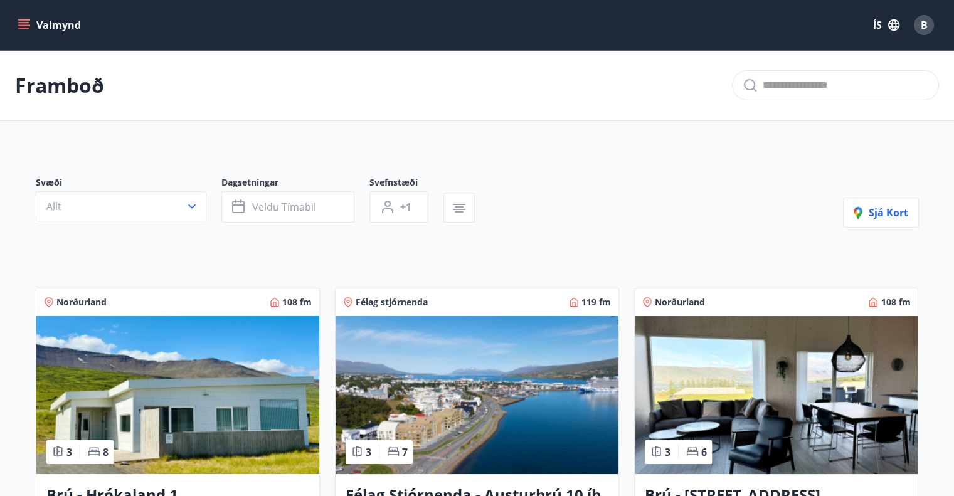
click at [29, 14] on button "Valmynd" at bounding box center [50, 25] width 71 height 23
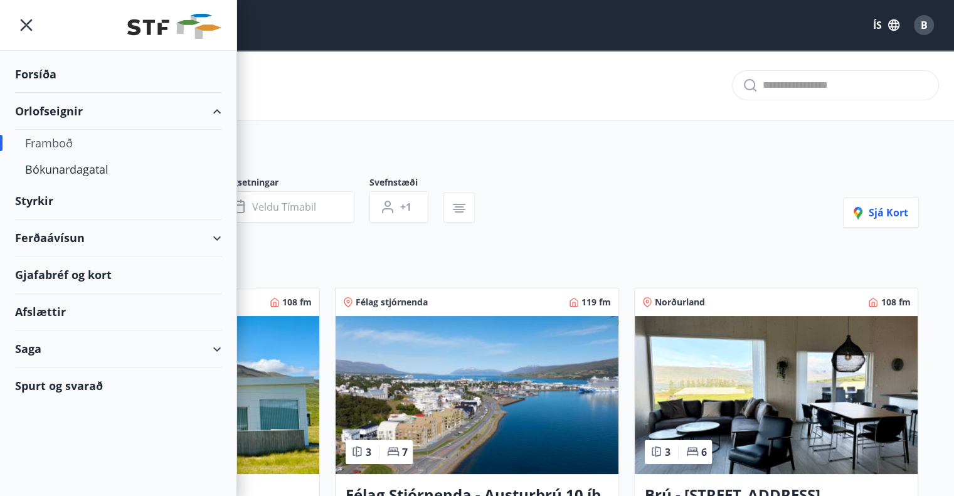
click at [45, 238] on div "Ferðaávísun" at bounding box center [118, 238] width 206 height 37
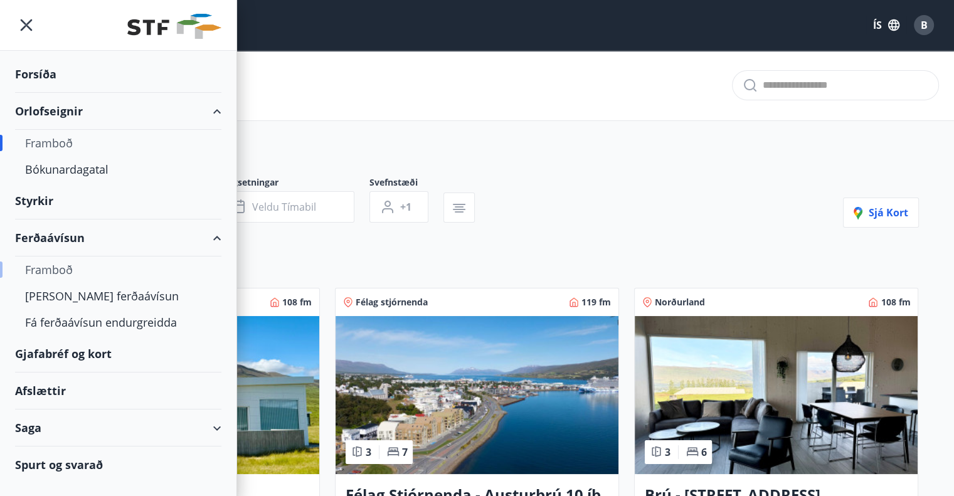
click at [55, 268] on div "Framboð" at bounding box center [118, 270] width 186 height 26
